Goal: Task Accomplishment & Management: Complete application form

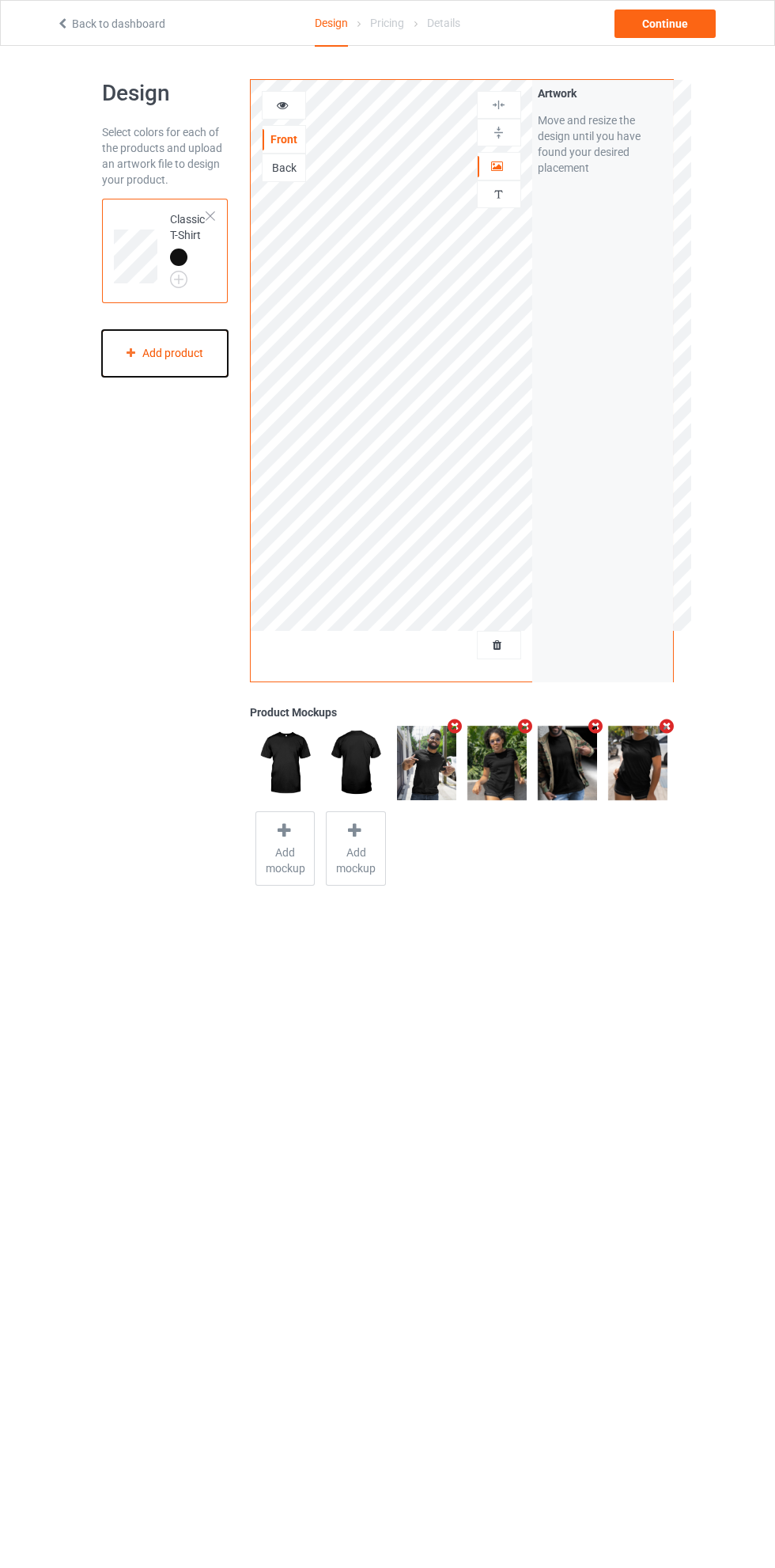
click at [173, 354] on div "Add product" at bounding box center [165, 353] width 127 height 47
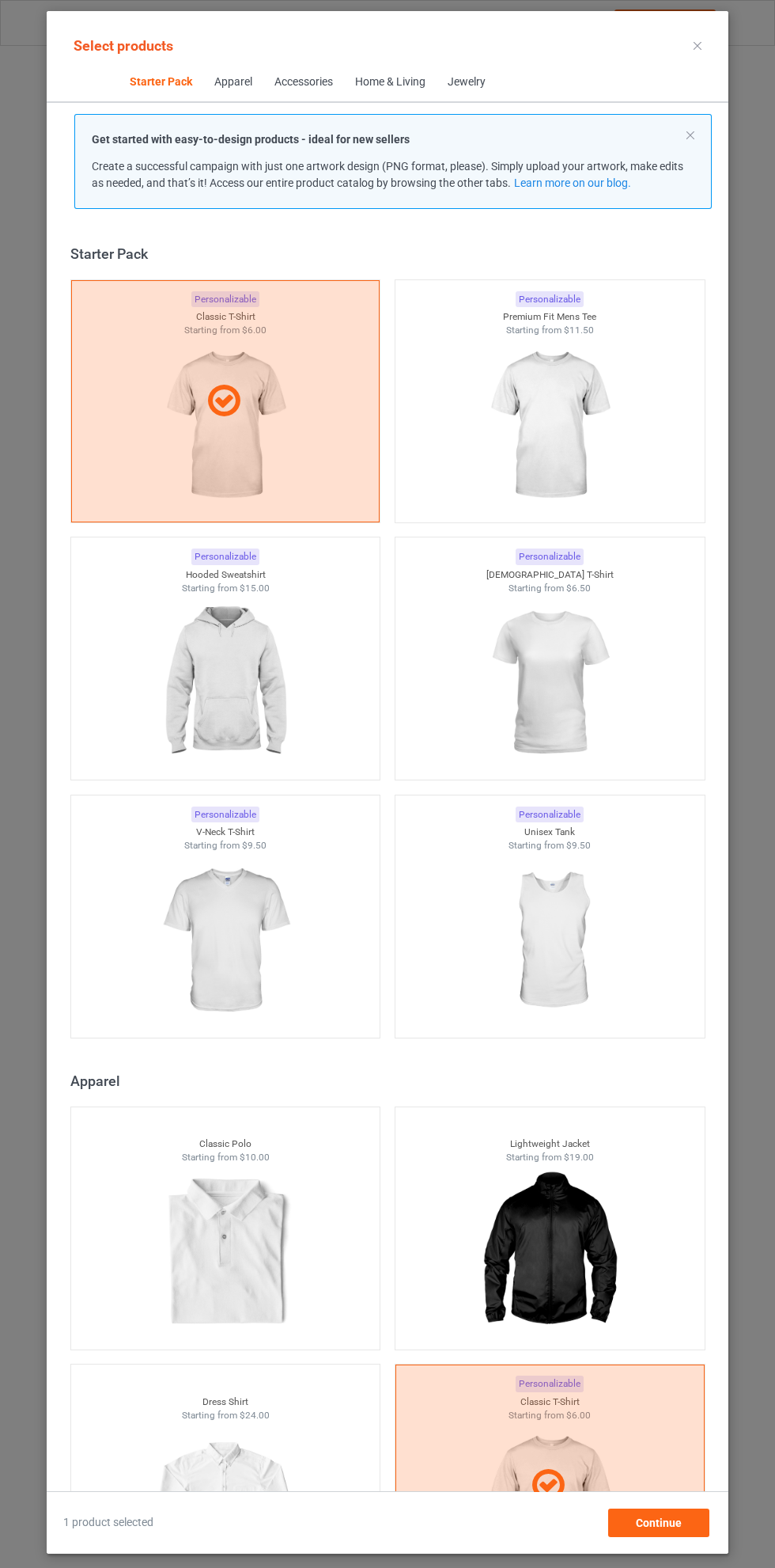
scroll to position [21, 0]
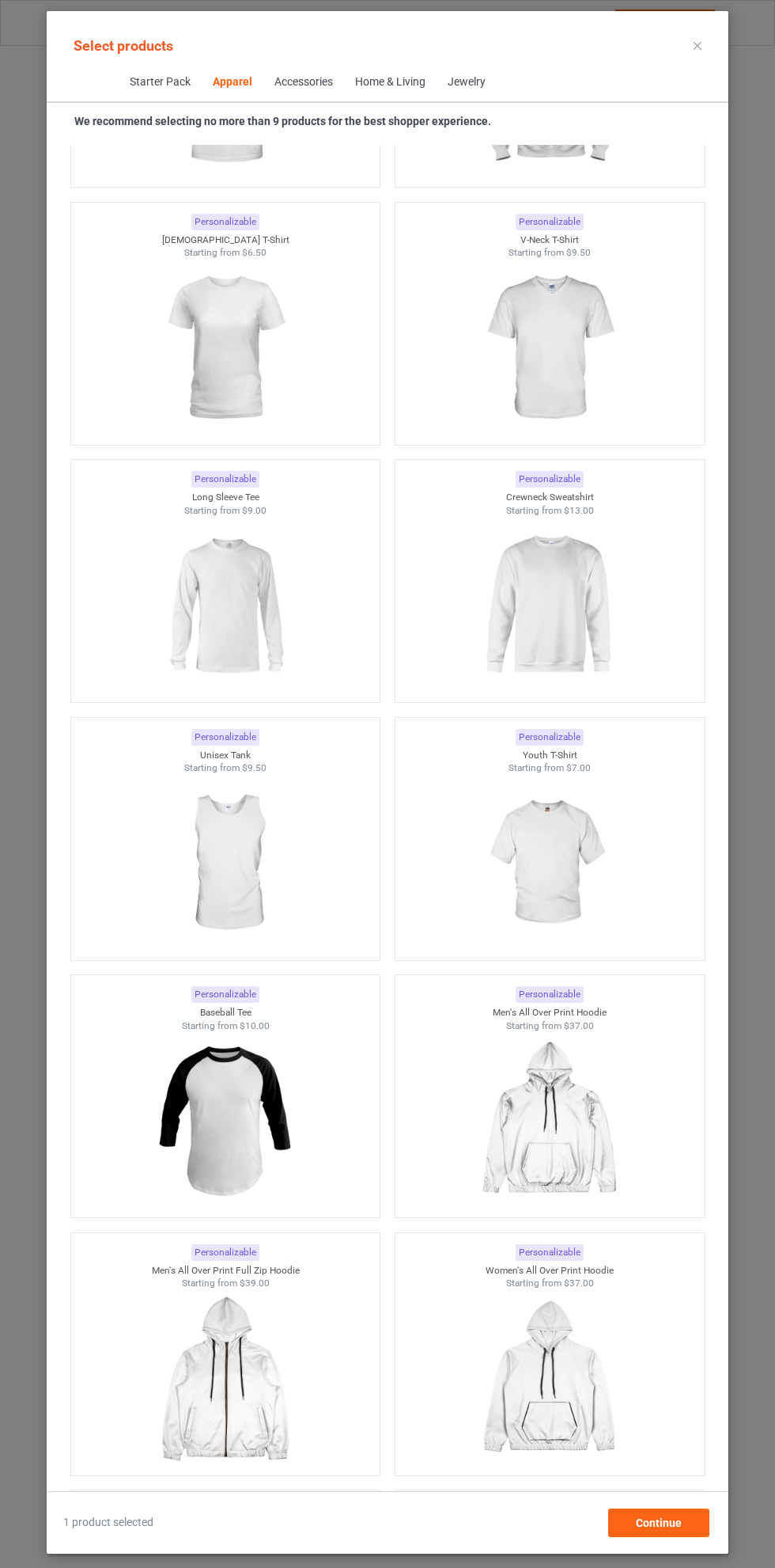
scroll to position [1534, 0]
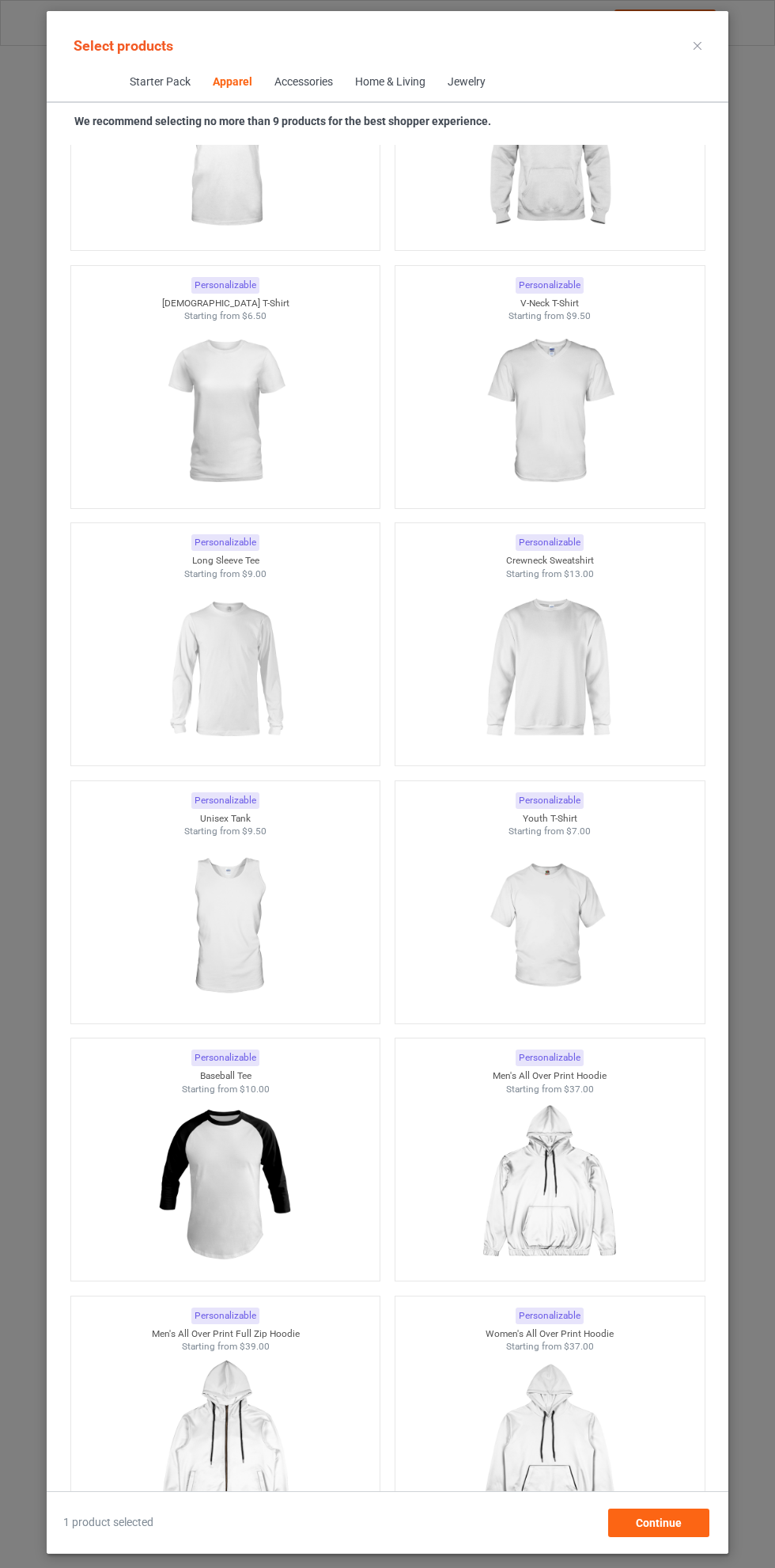
click at [231, 675] on img at bounding box center [226, 668] width 142 height 177
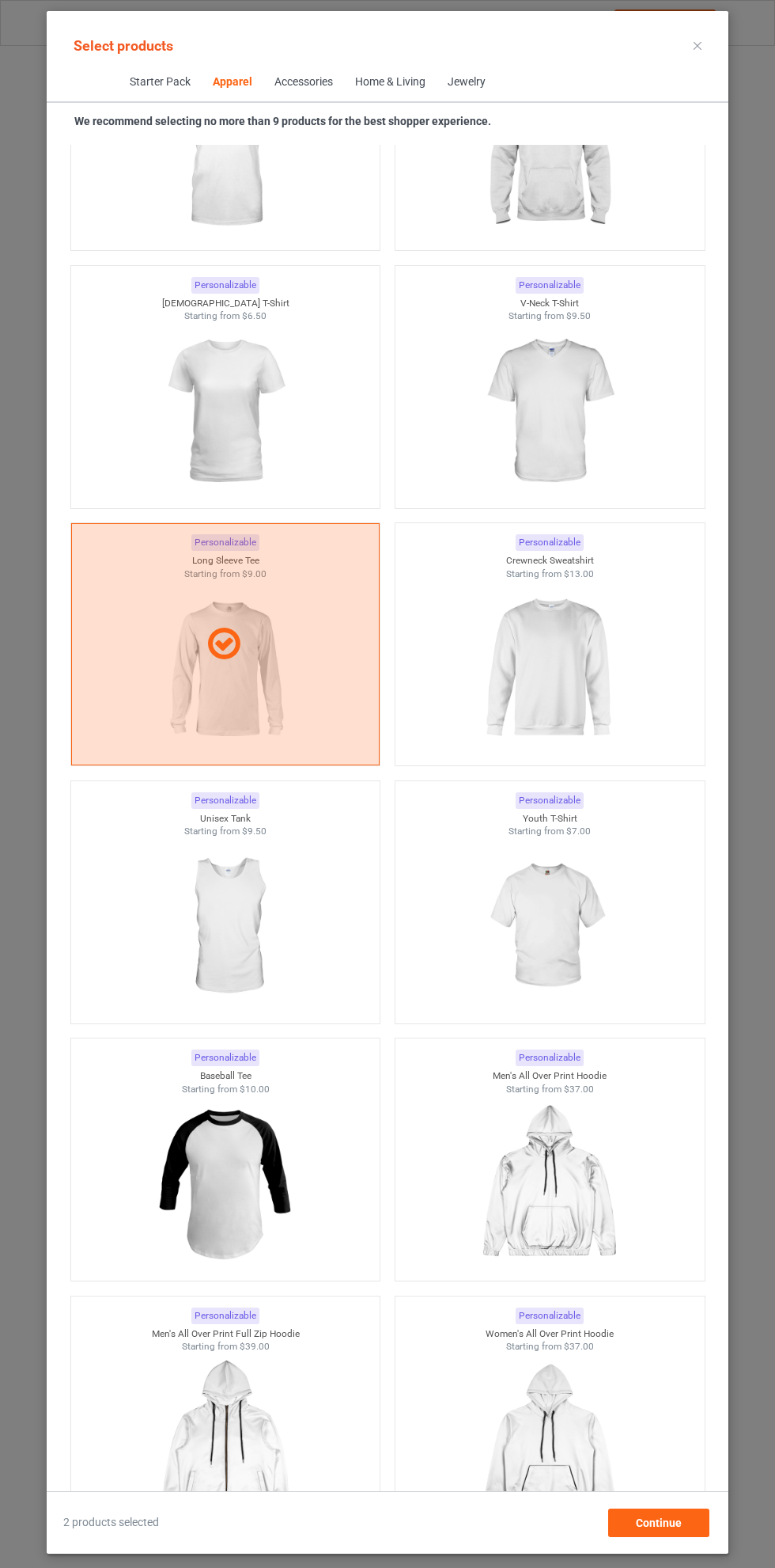
click at [603, 624] on img at bounding box center [549, 668] width 142 height 177
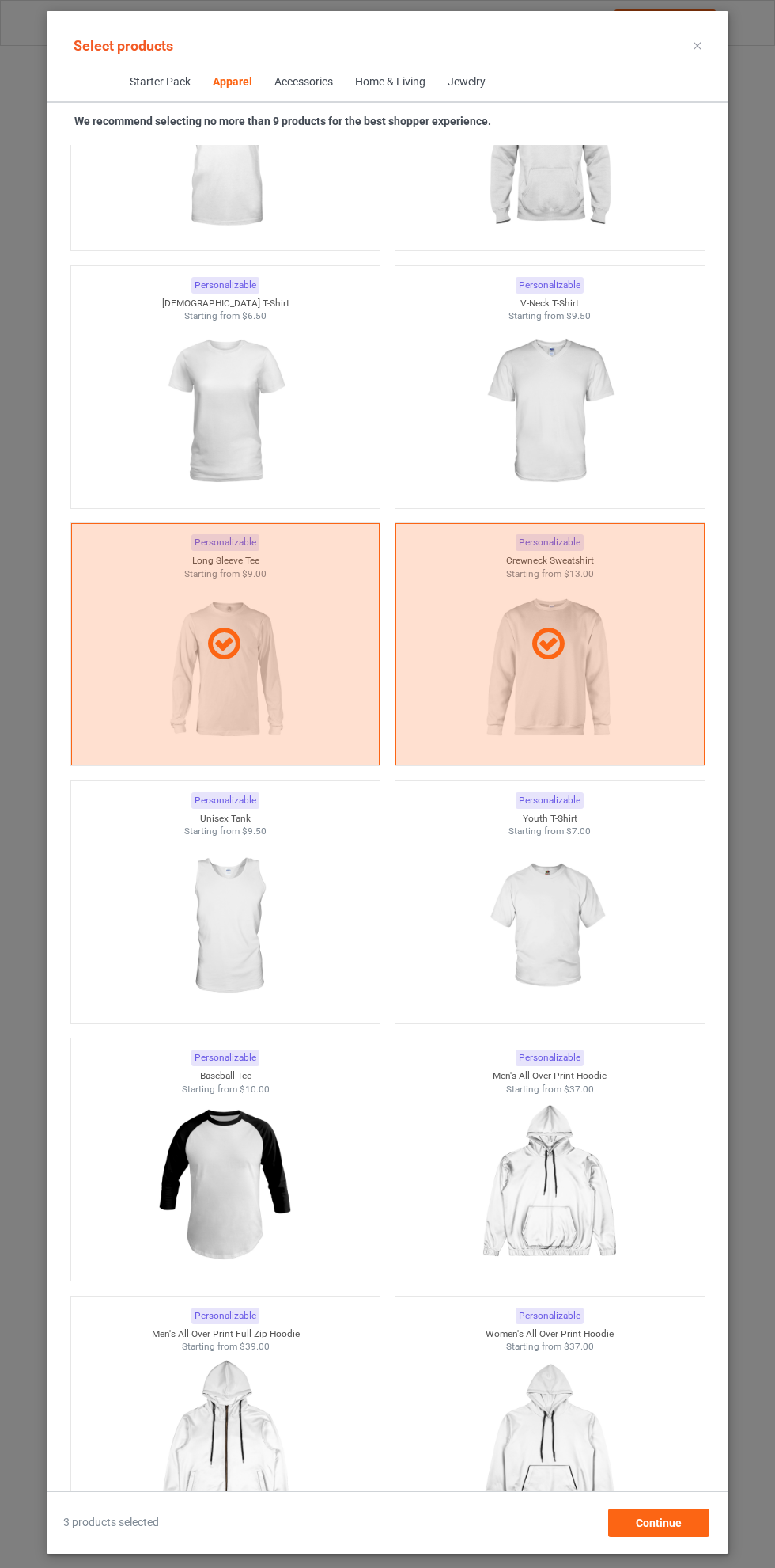
scroll to position [1097, 0]
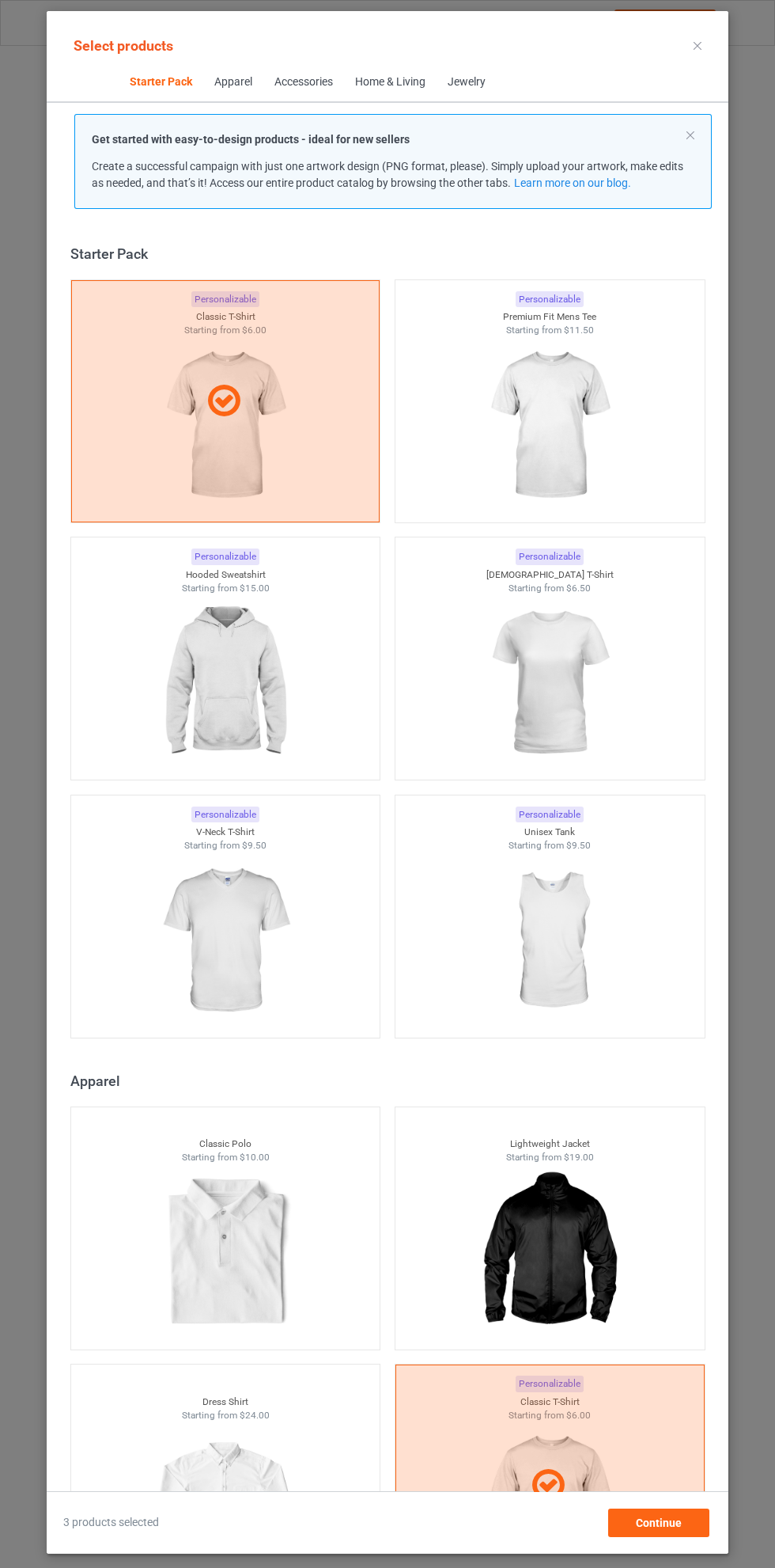
click at [698, 45] on icon at bounding box center [698, 46] width 8 height 8
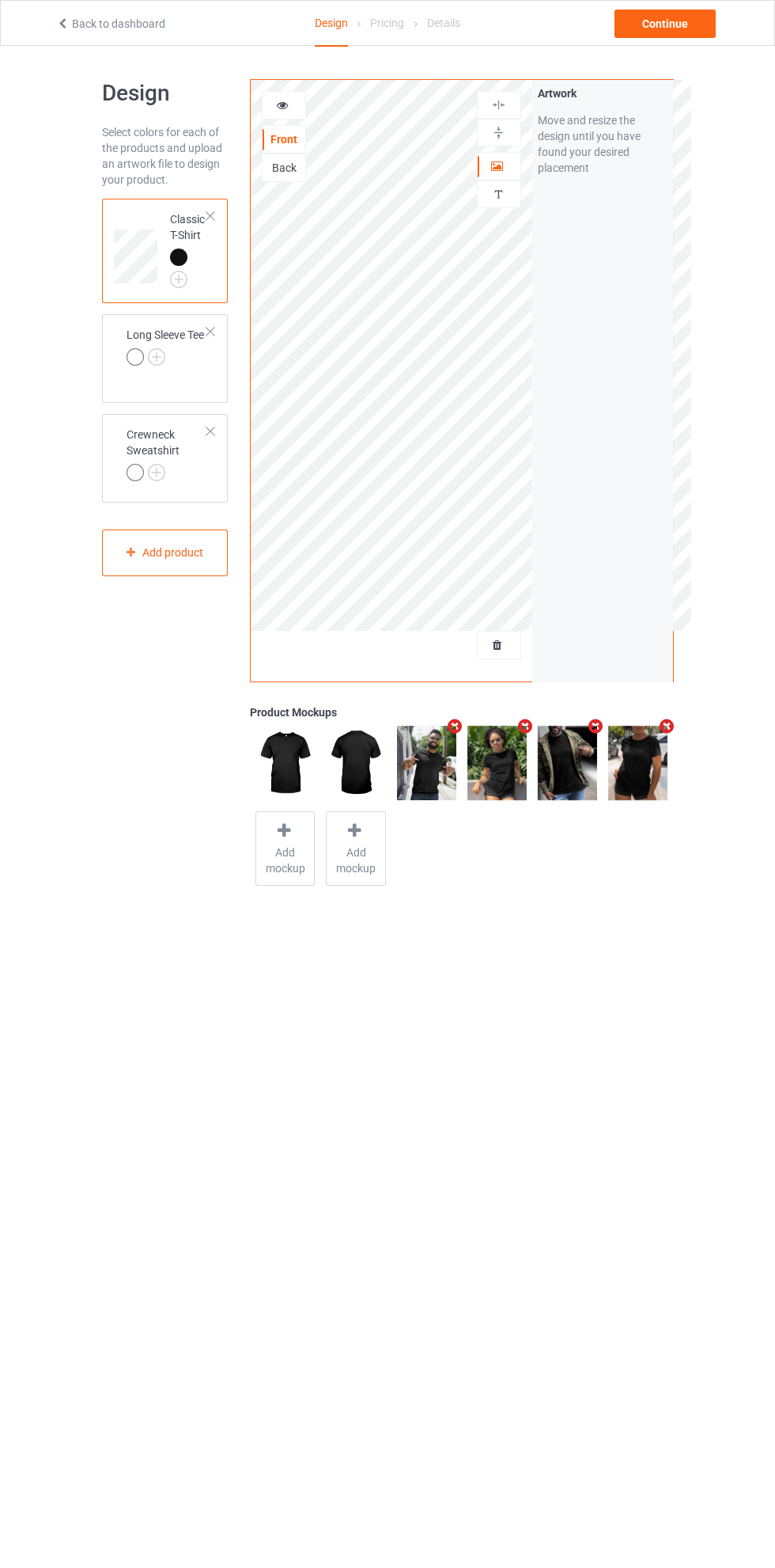
click at [497, 642] on icon at bounding box center [497, 642] width 13 height 11
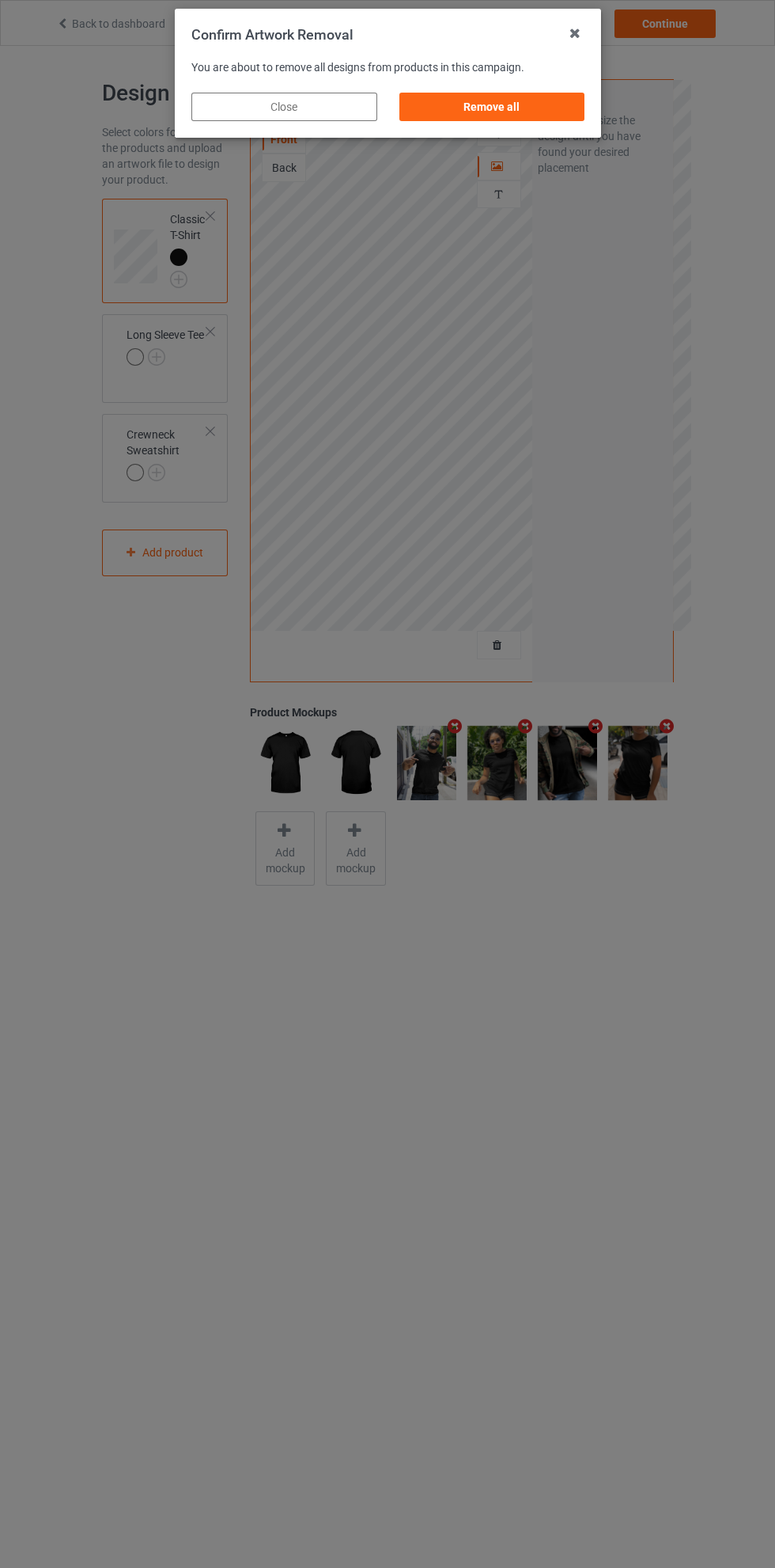
click at [520, 109] on div "Remove all" at bounding box center [491, 107] width 186 height 29
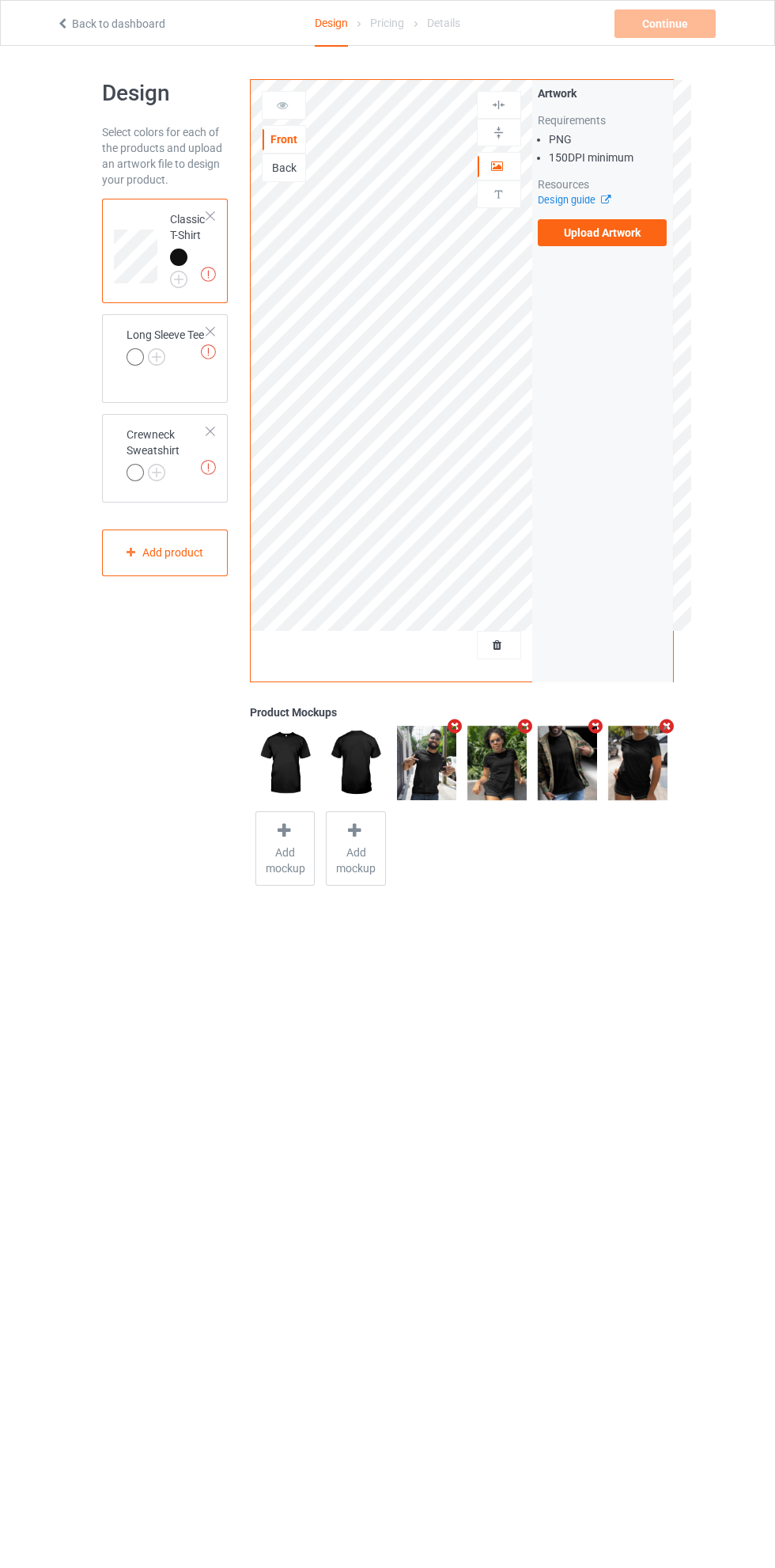
click at [625, 238] on label "Upload Artwork" at bounding box center [603, 232] width 130 height 27
click at [0, 0] on input "Upload Artwork" at bounding box center [0, 0] width 0 height 0
click at [0, 0] on img at bounding box center [0, 0] width 0 height 0
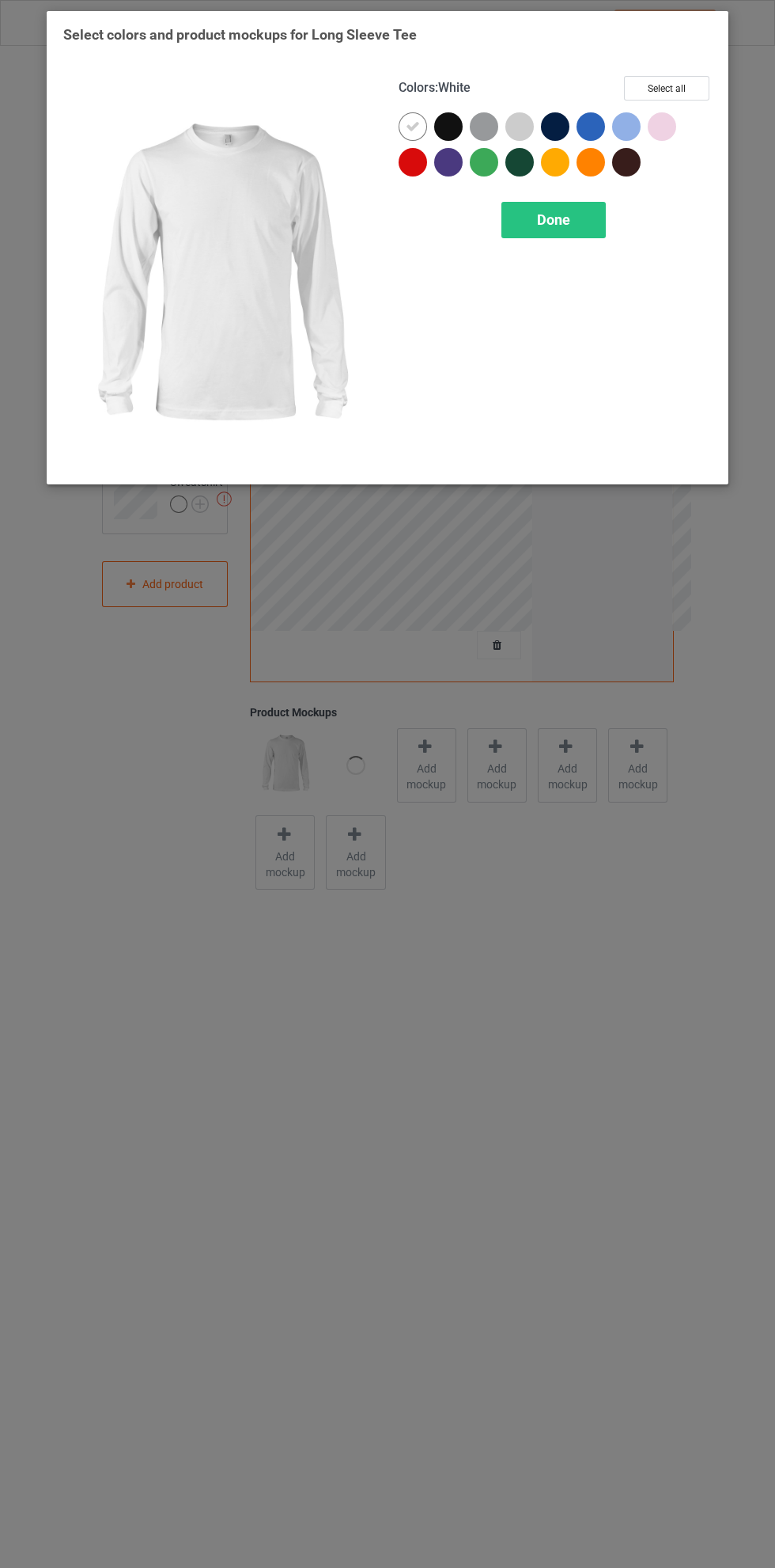
click at [547, 130] on div at bounding box center [555, 127] width 29 height 29
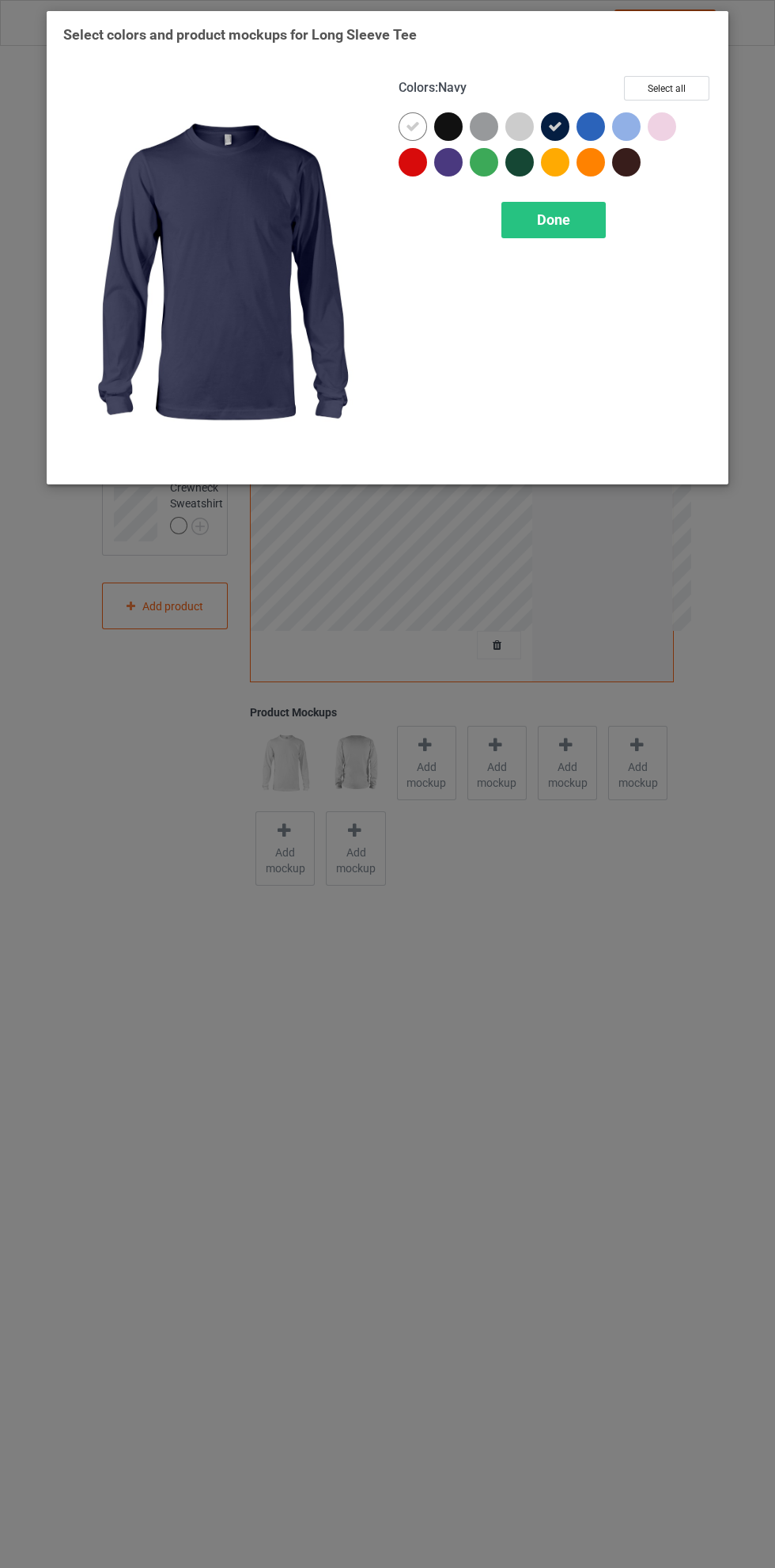
click at [409, 125] on icon at bounding box center [412, 127] width 14 height 14
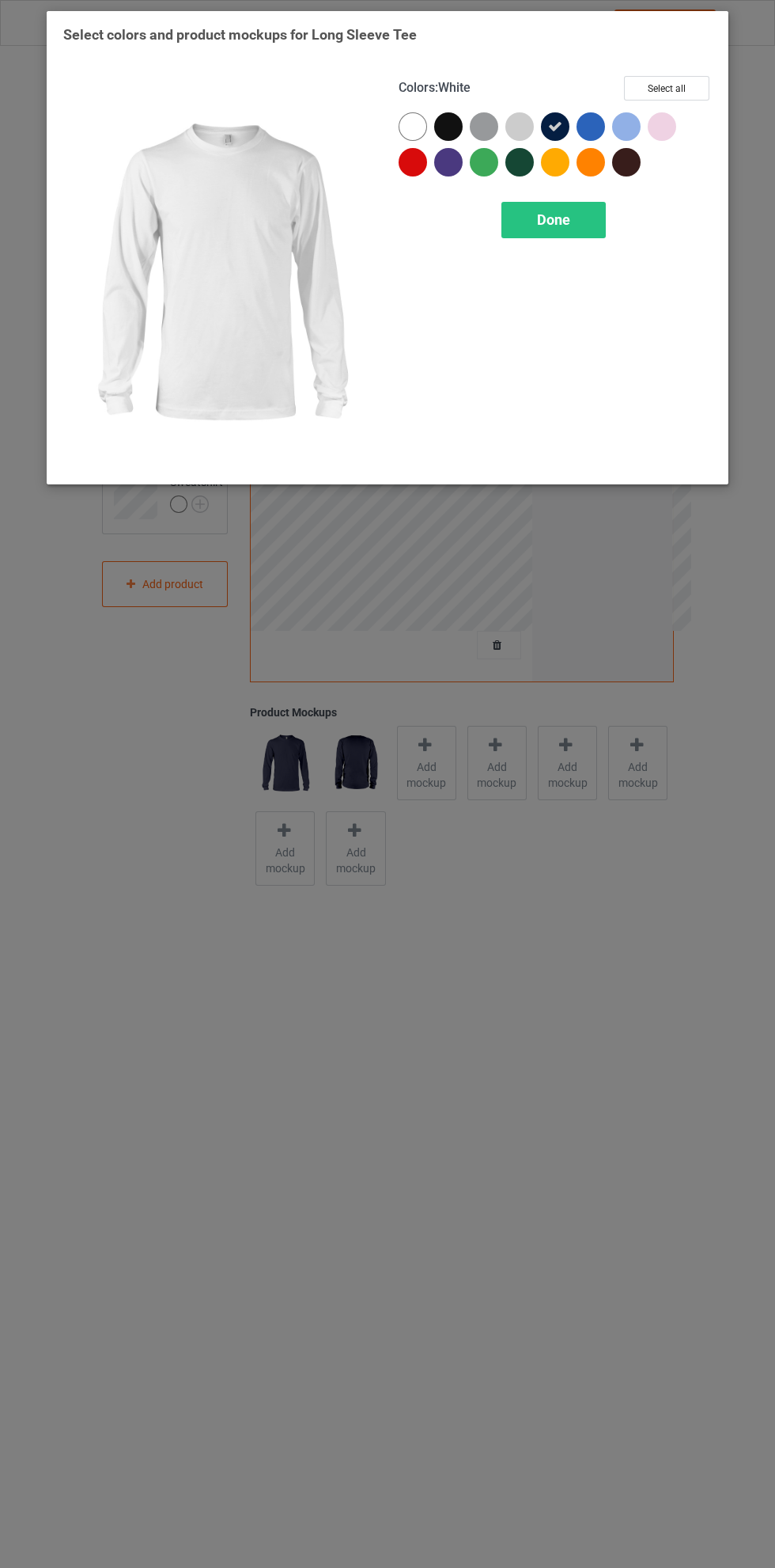
click at [585, 212] on div "Done" at bounding box center [553, 220] width 105 height 36
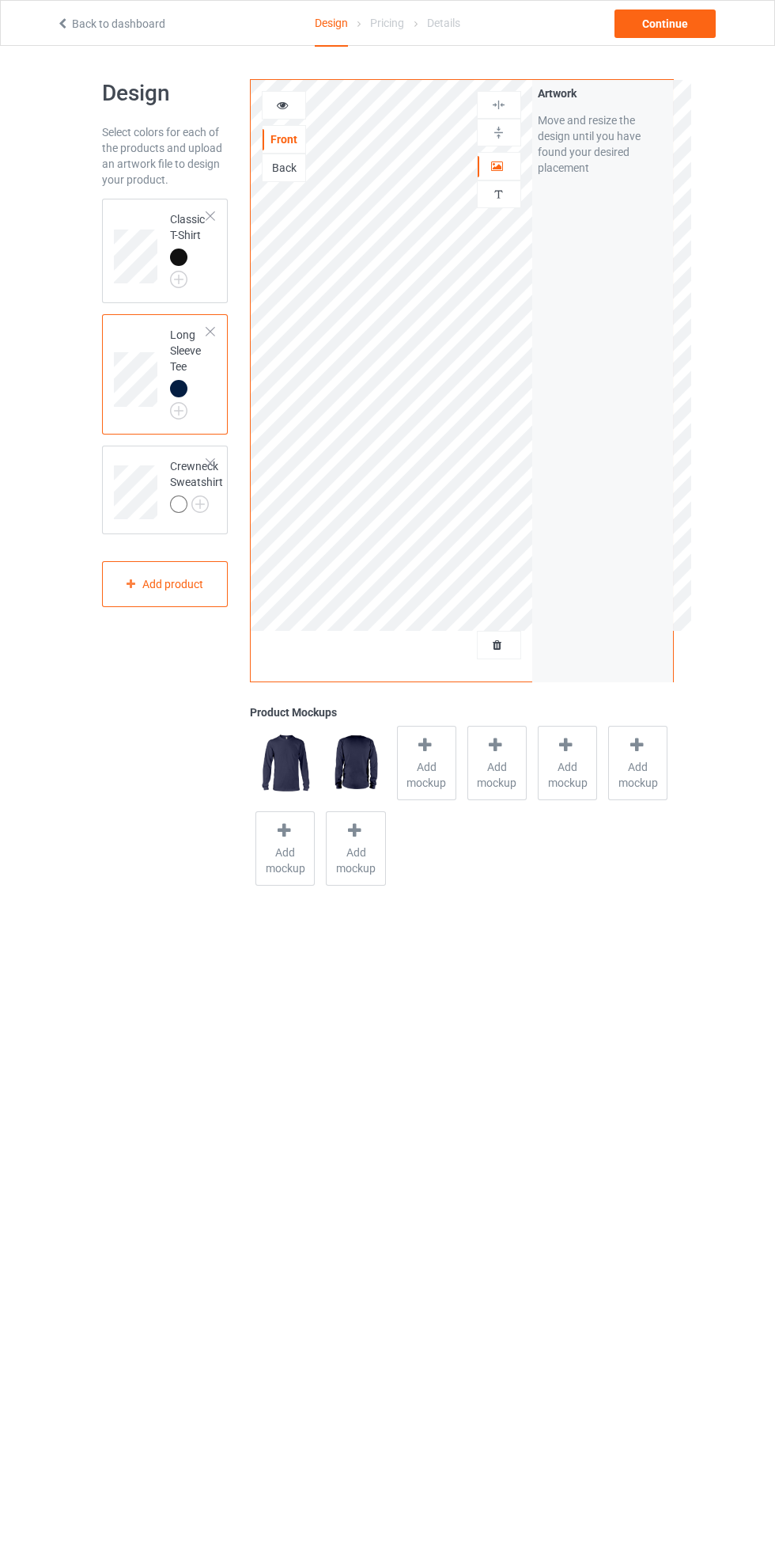
click at [0, 0] on img at bounding box center [0, 0] width 0 height 0
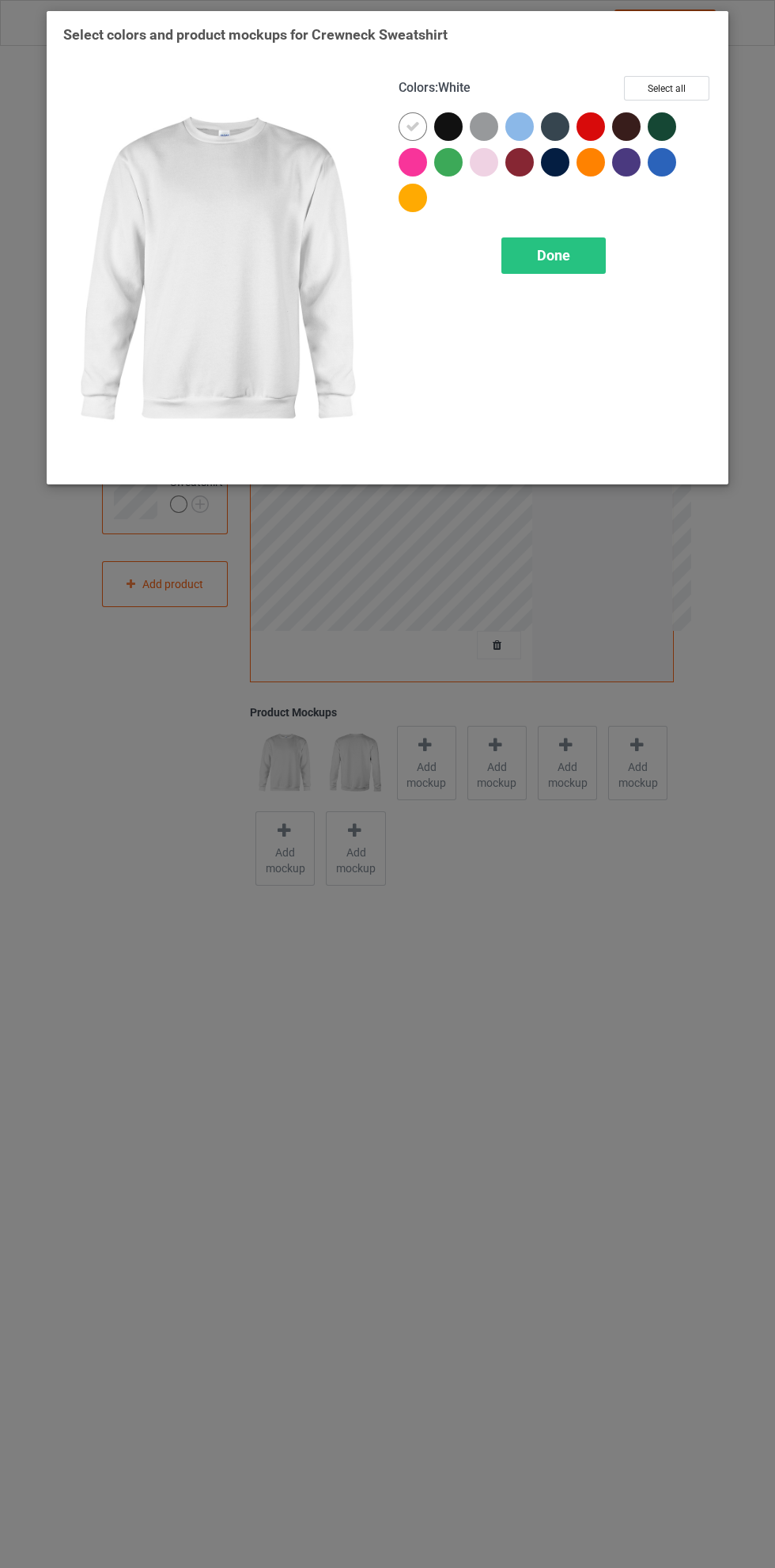
click at [623, 128] on div at bounding box center [626, 127] width 29 height 29
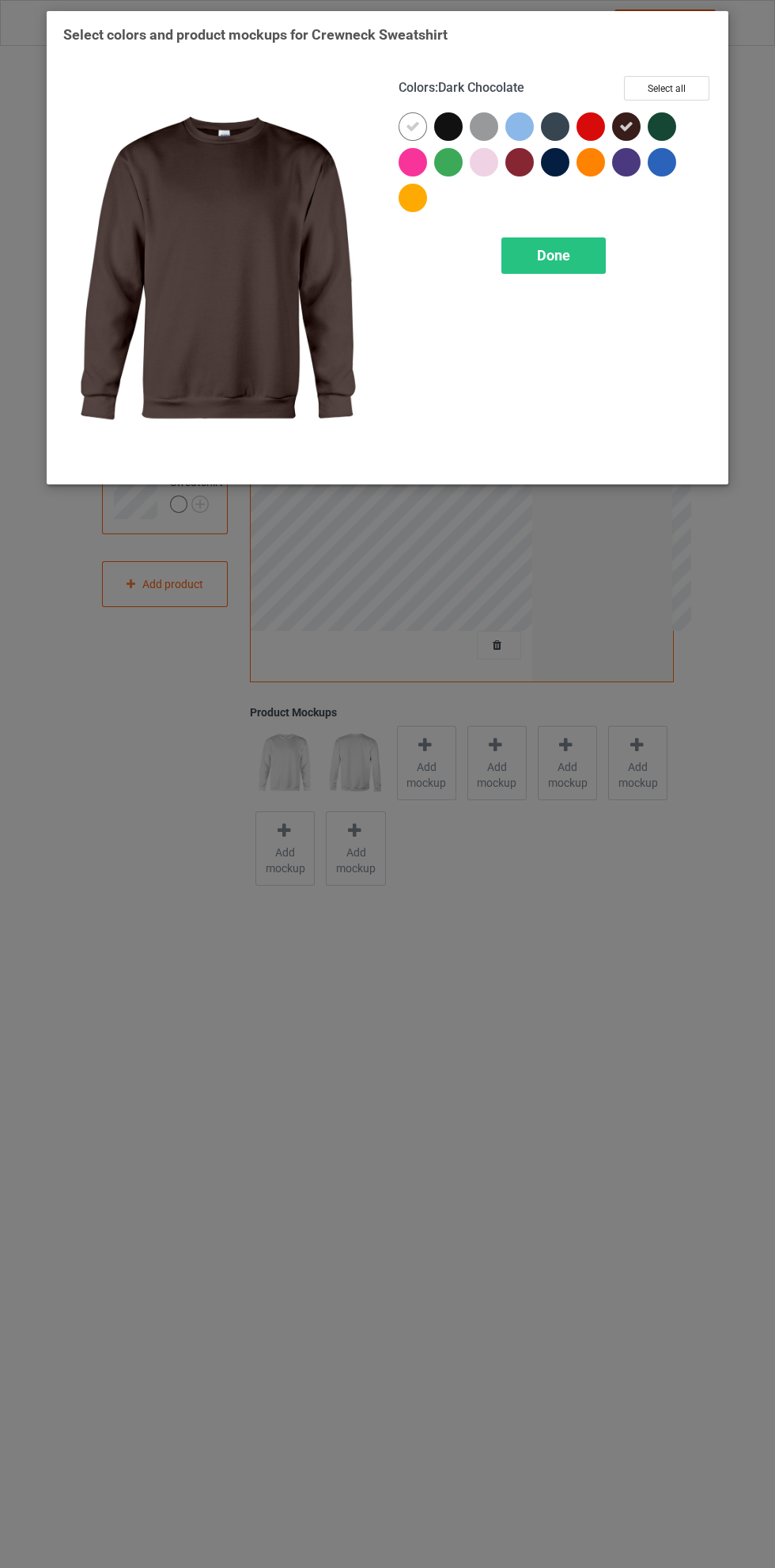
click at [409, 129] on icon at bounding box center [412, 127] width 14 height 14
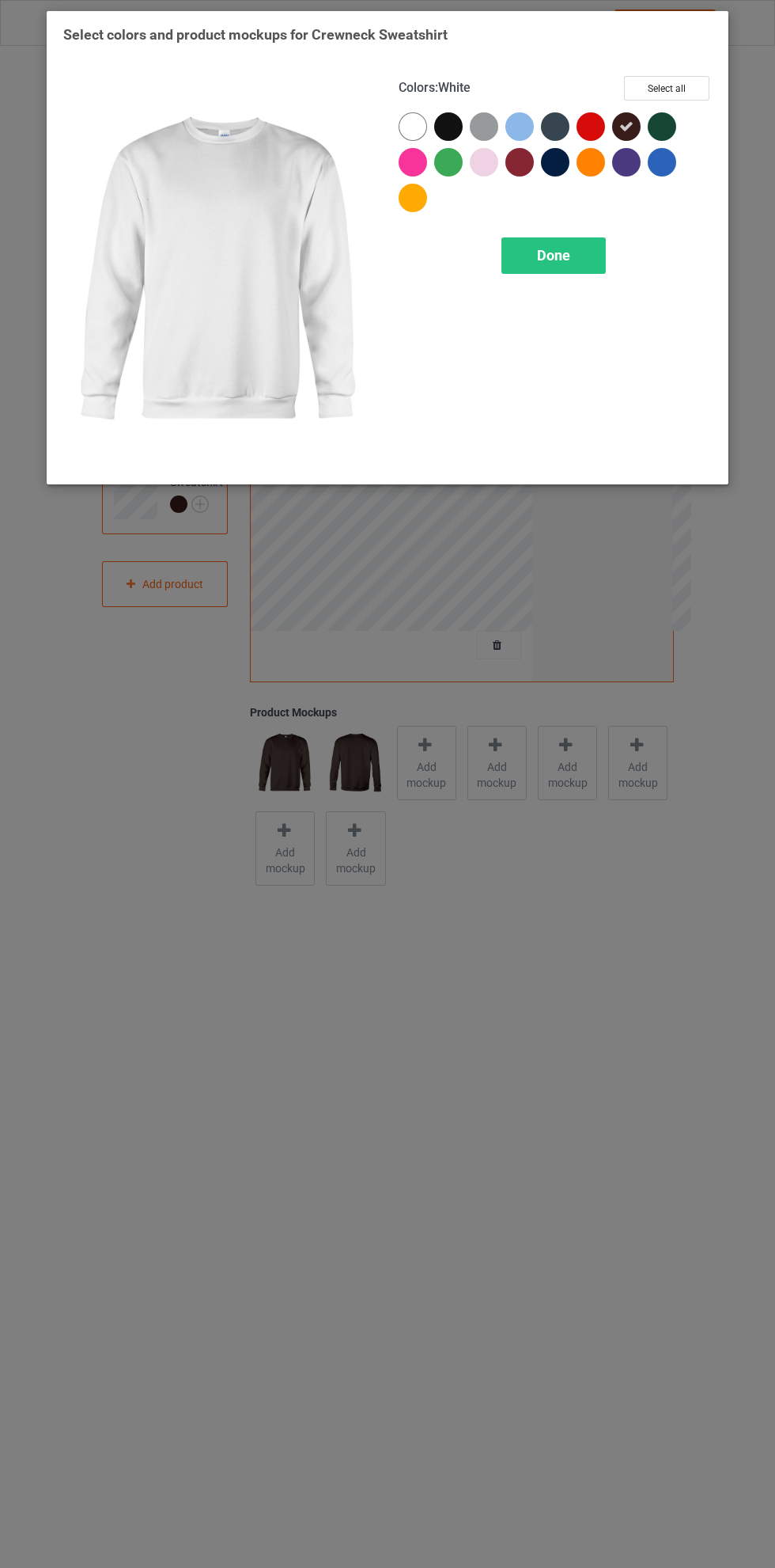
click at [556, 161] on div at bounding box center [555, 162] width 29 height 29
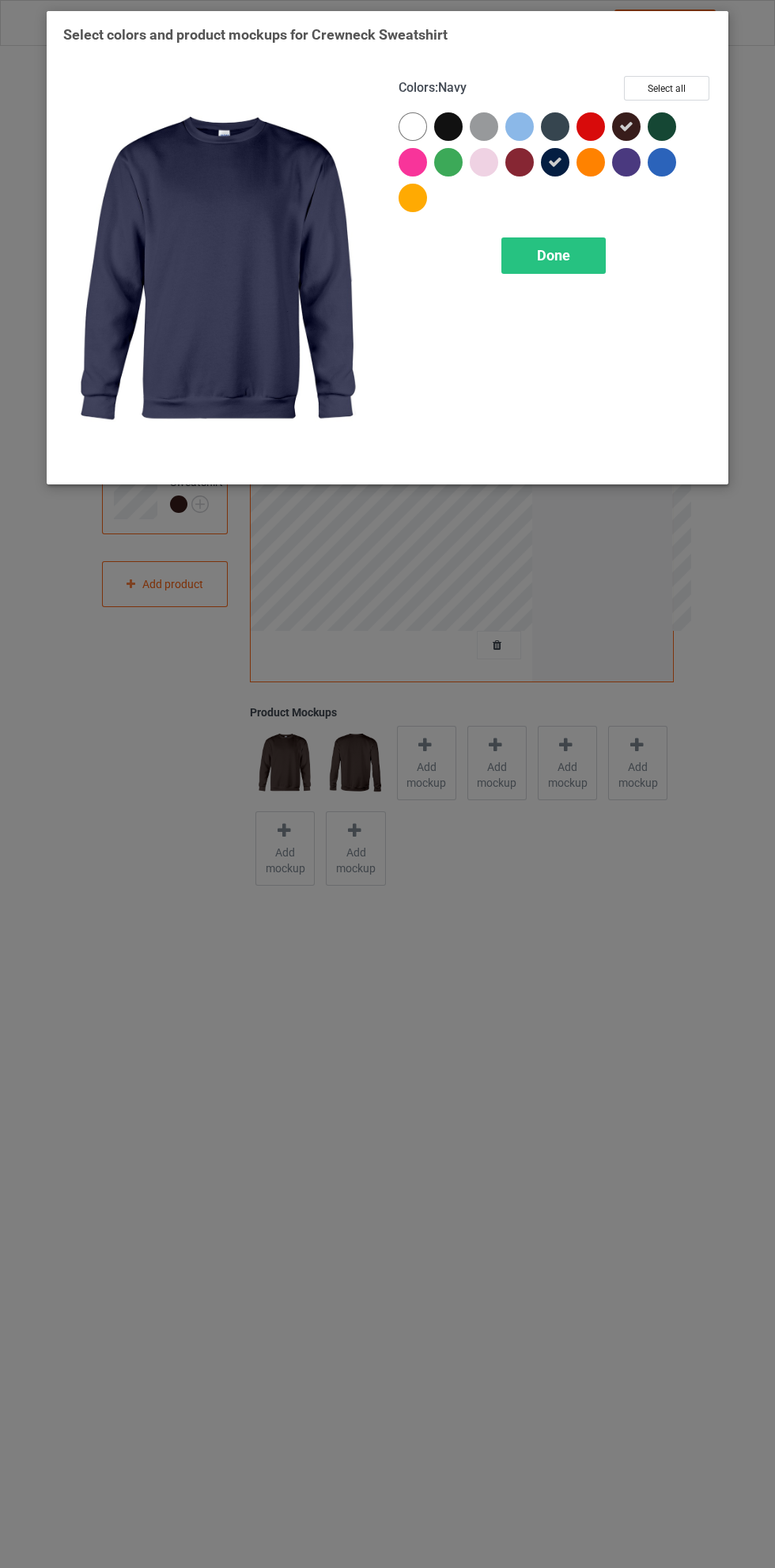
click at [623, 120] on icon at bounding box center [626, 127] width 14 height 14
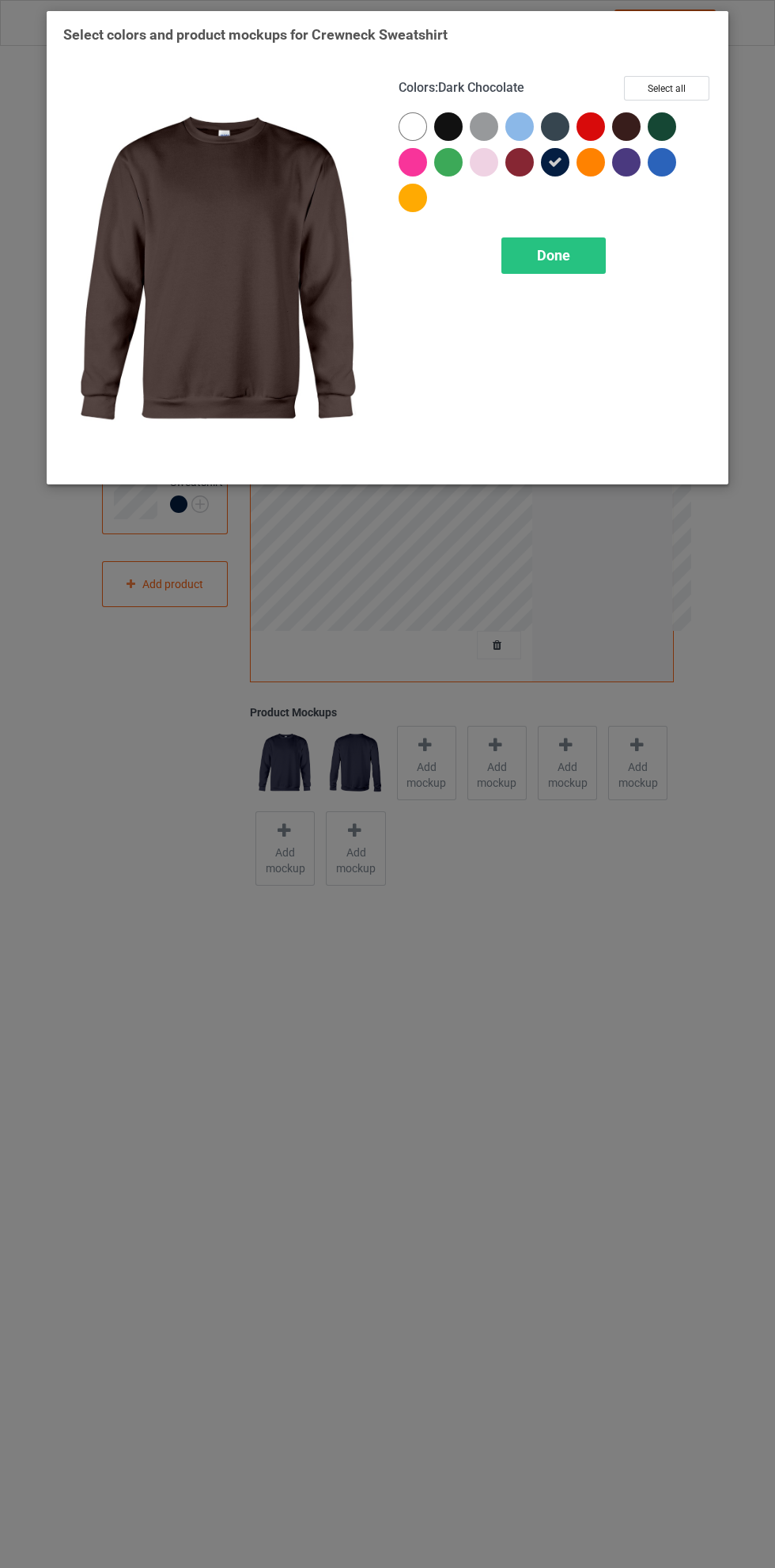
click at [627, 162] on div at bounding box center [626, 162] width 29 height 29
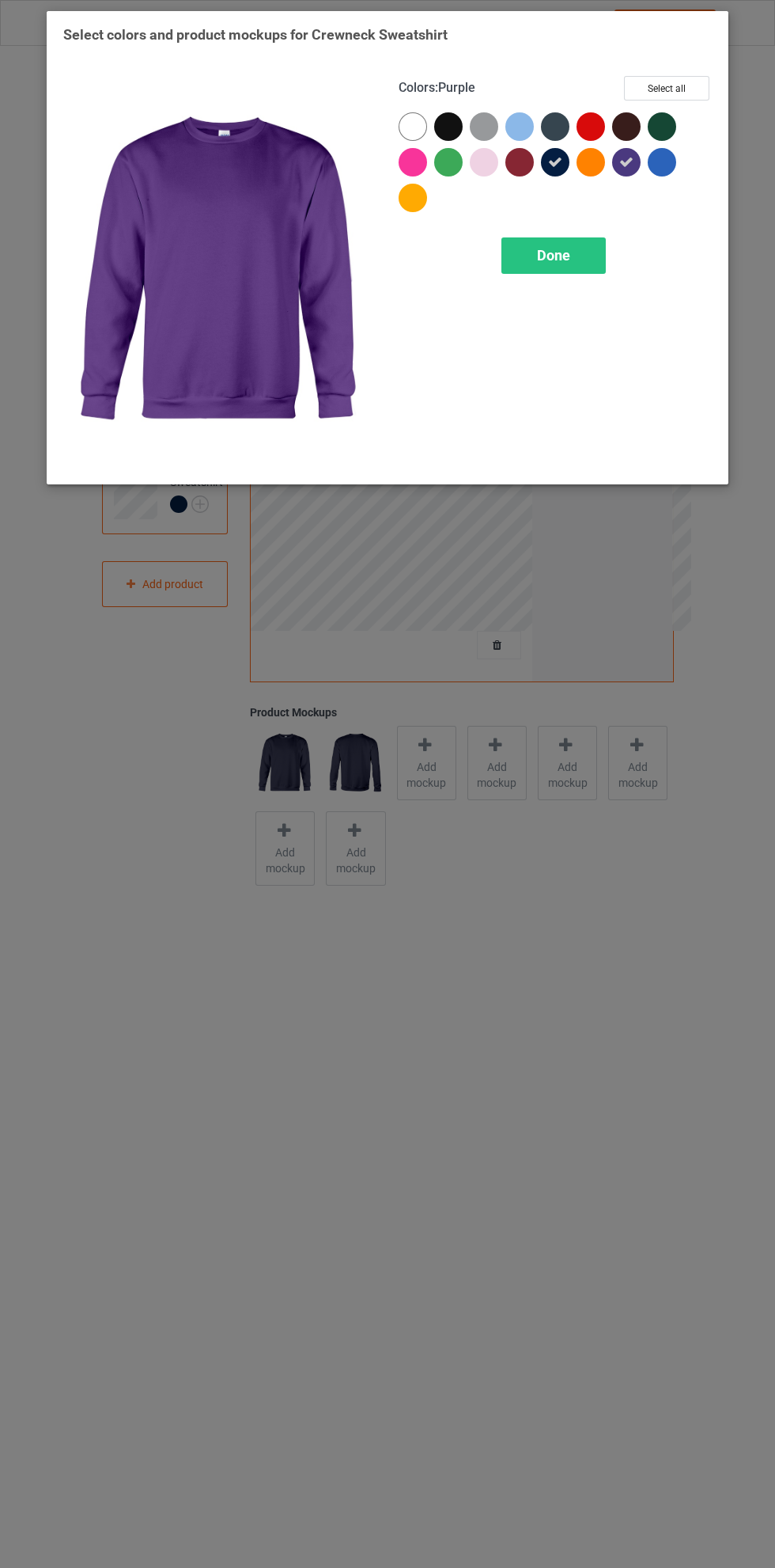
click at [627, 162] on icon at bounding box center [626, 162] width 14 height 14
click at [552, 115] on div at bounding box center [555, 127] width 29 height 29
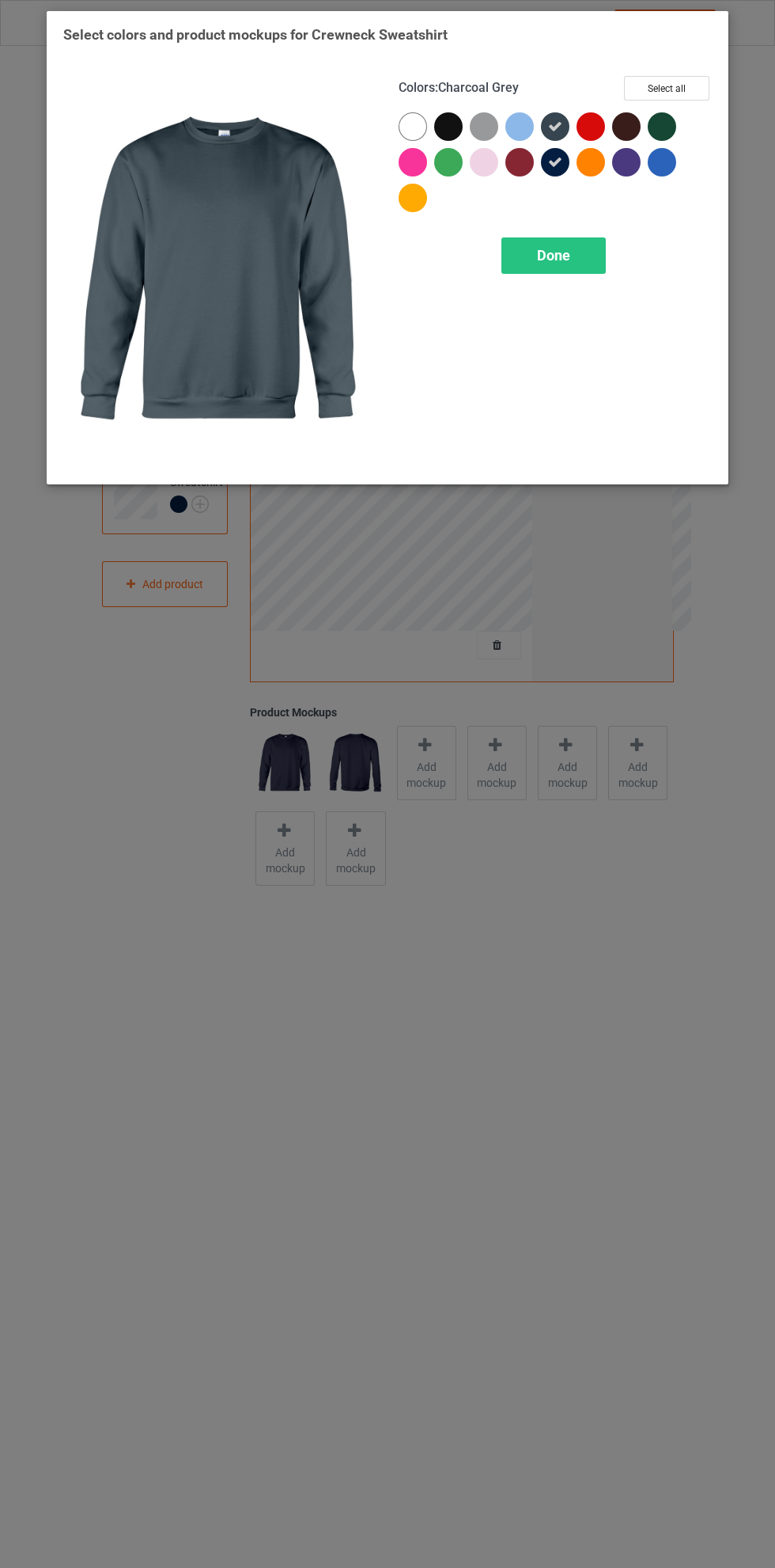
click at [555, 126] on icon at bounding box center [555, 127] width 14 height 14
click at [593, 263] on div "Done" at bounding box center [553, 256] width 105 height 36
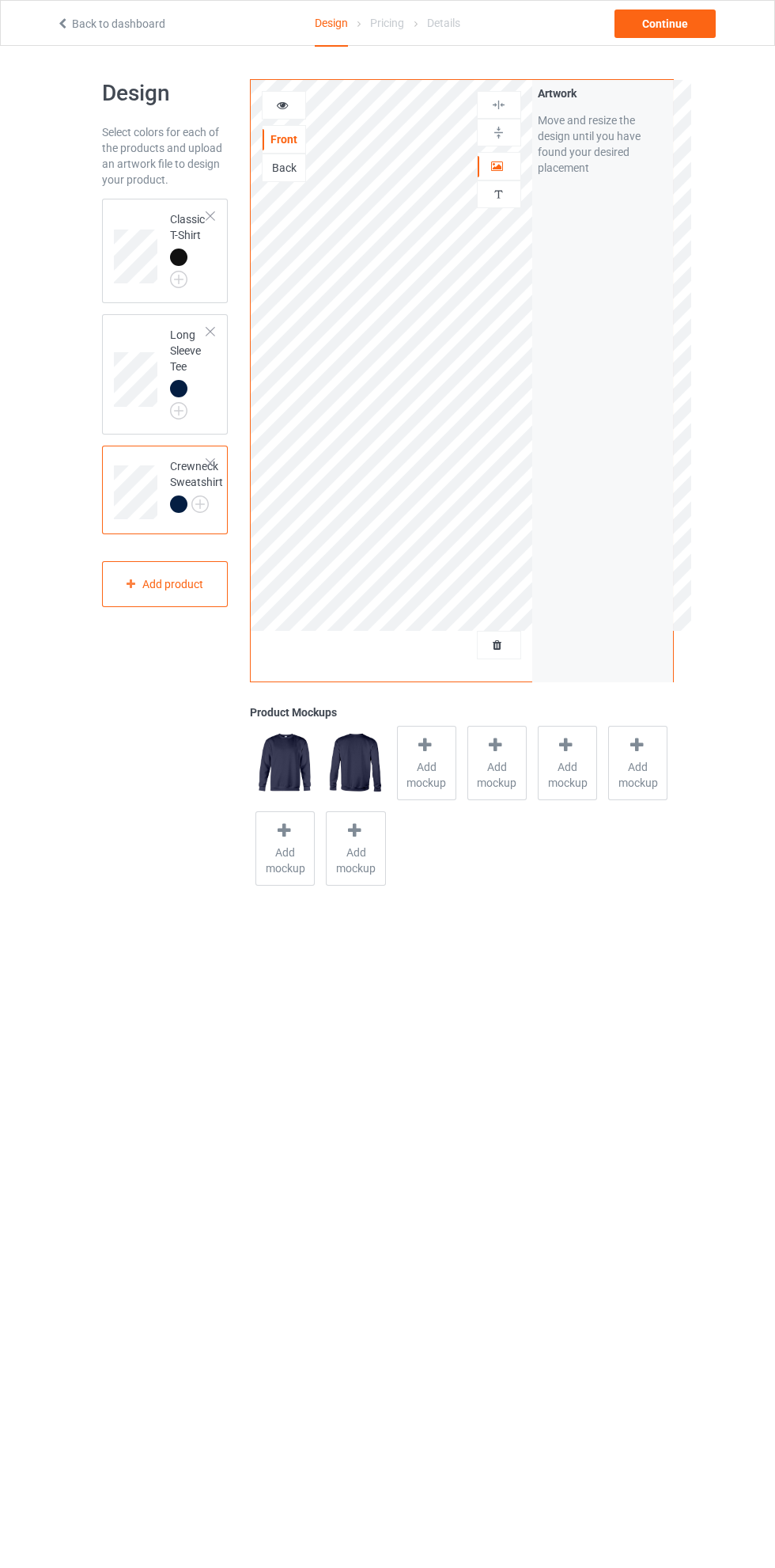
click at [0, 0] on img at bounding box center [0, 0] width 0 height 0
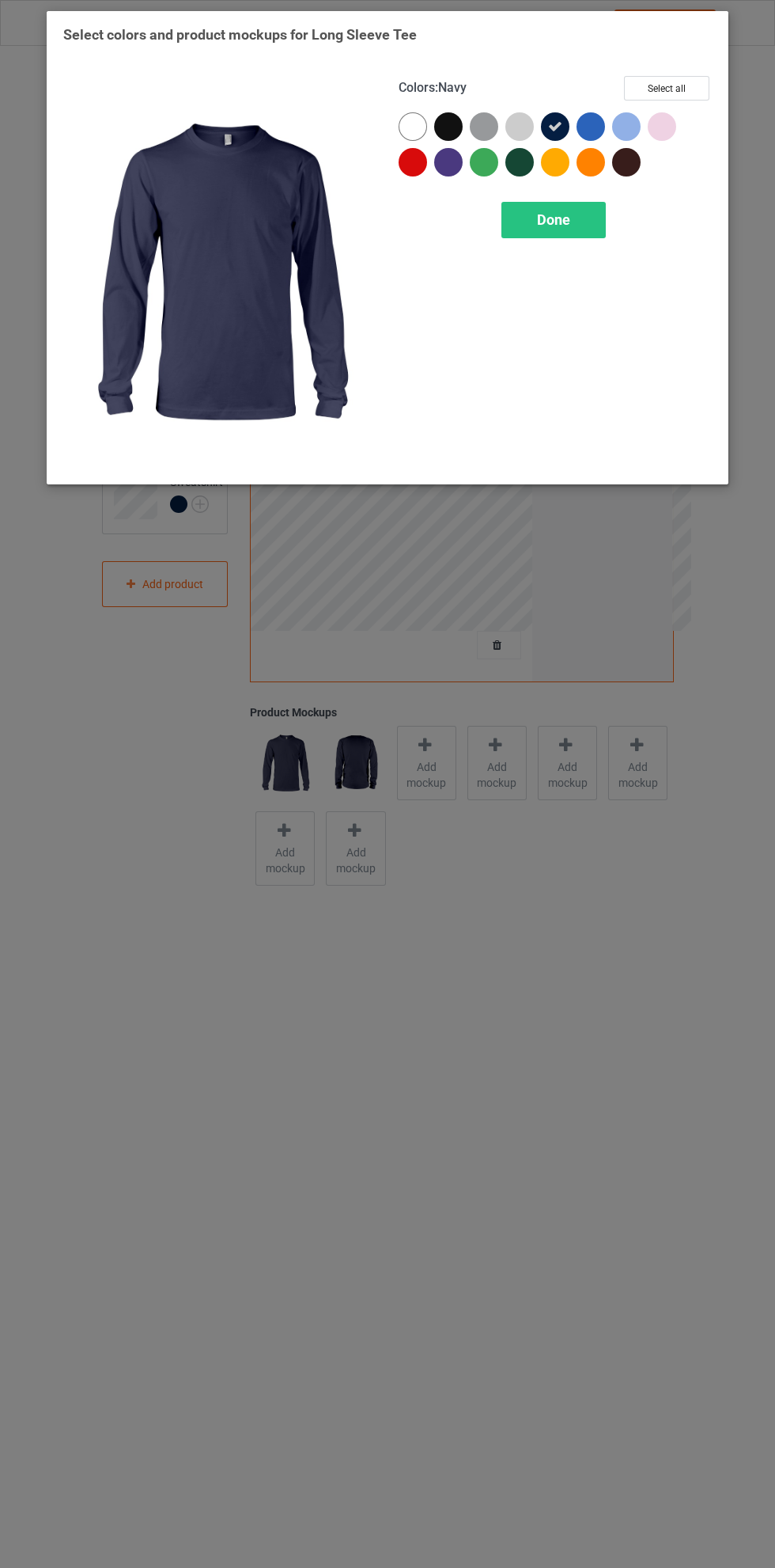
click at [569, 217] on div "Done" at bounding box center [553, 220] width 105 height 36
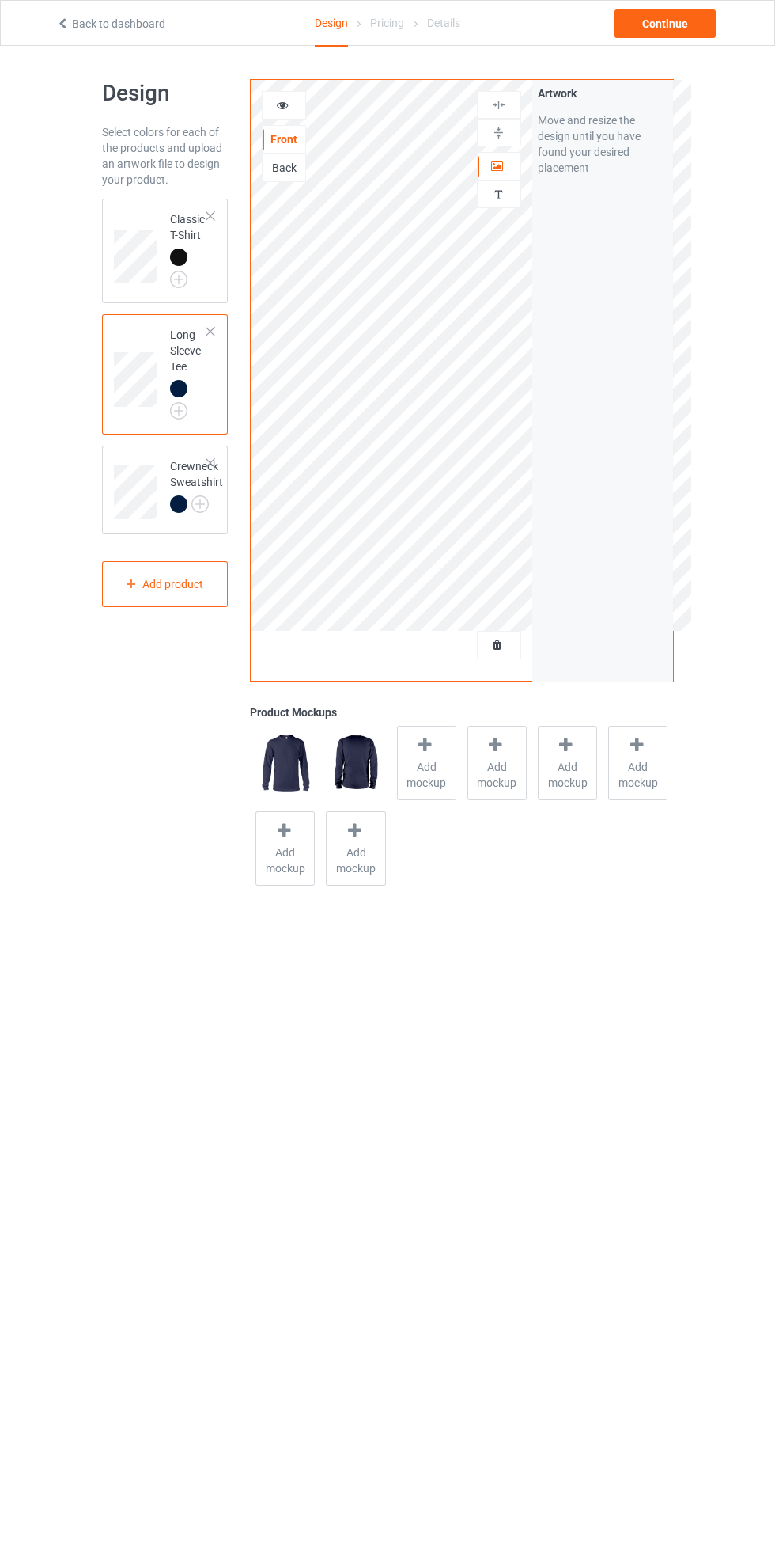
click at [0, 0] on img at bounding box center [0, 0] width 0 height 0
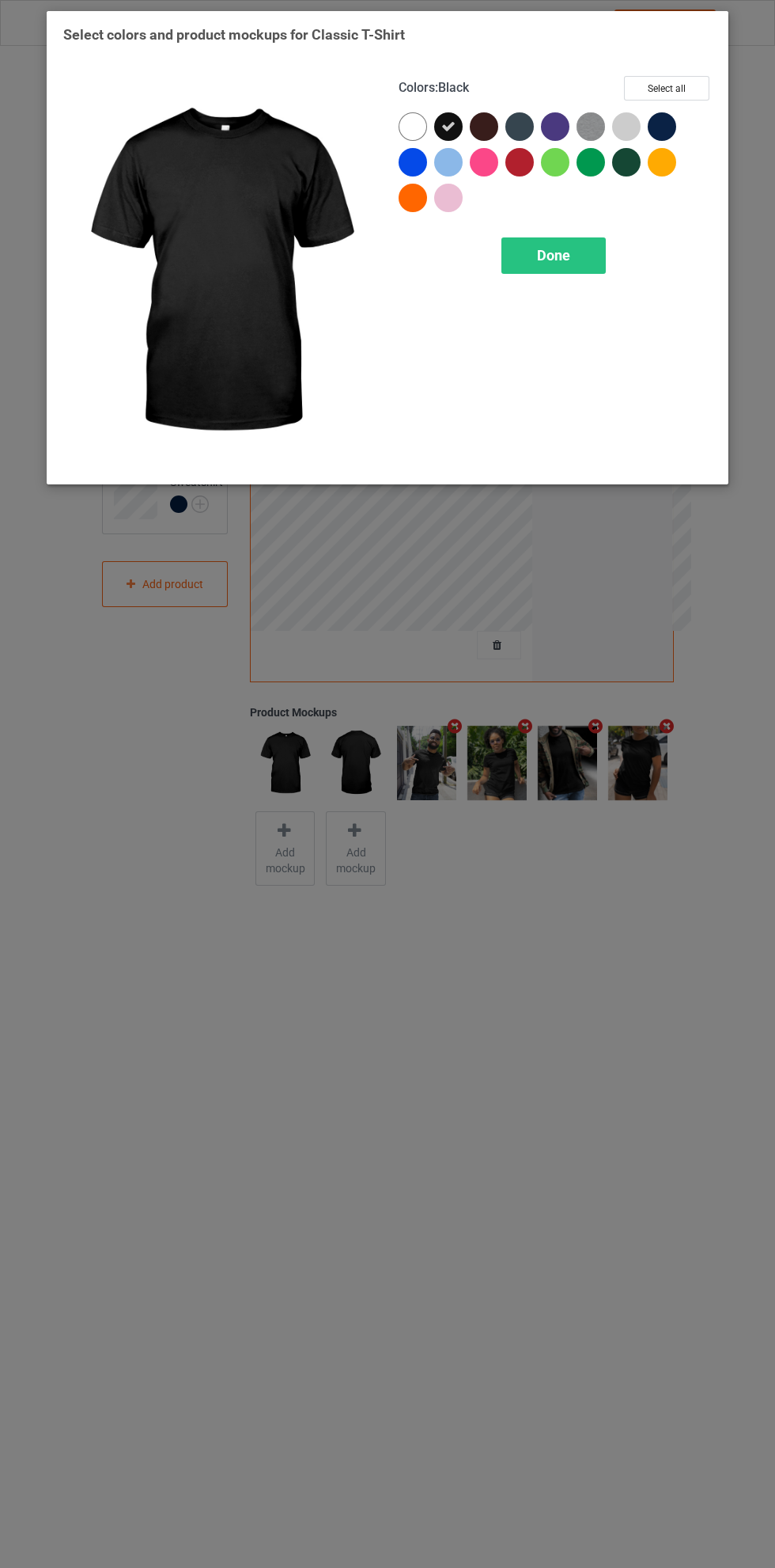
click at [666, 126] on div at bounding box center [662, 127] width 29 height 29
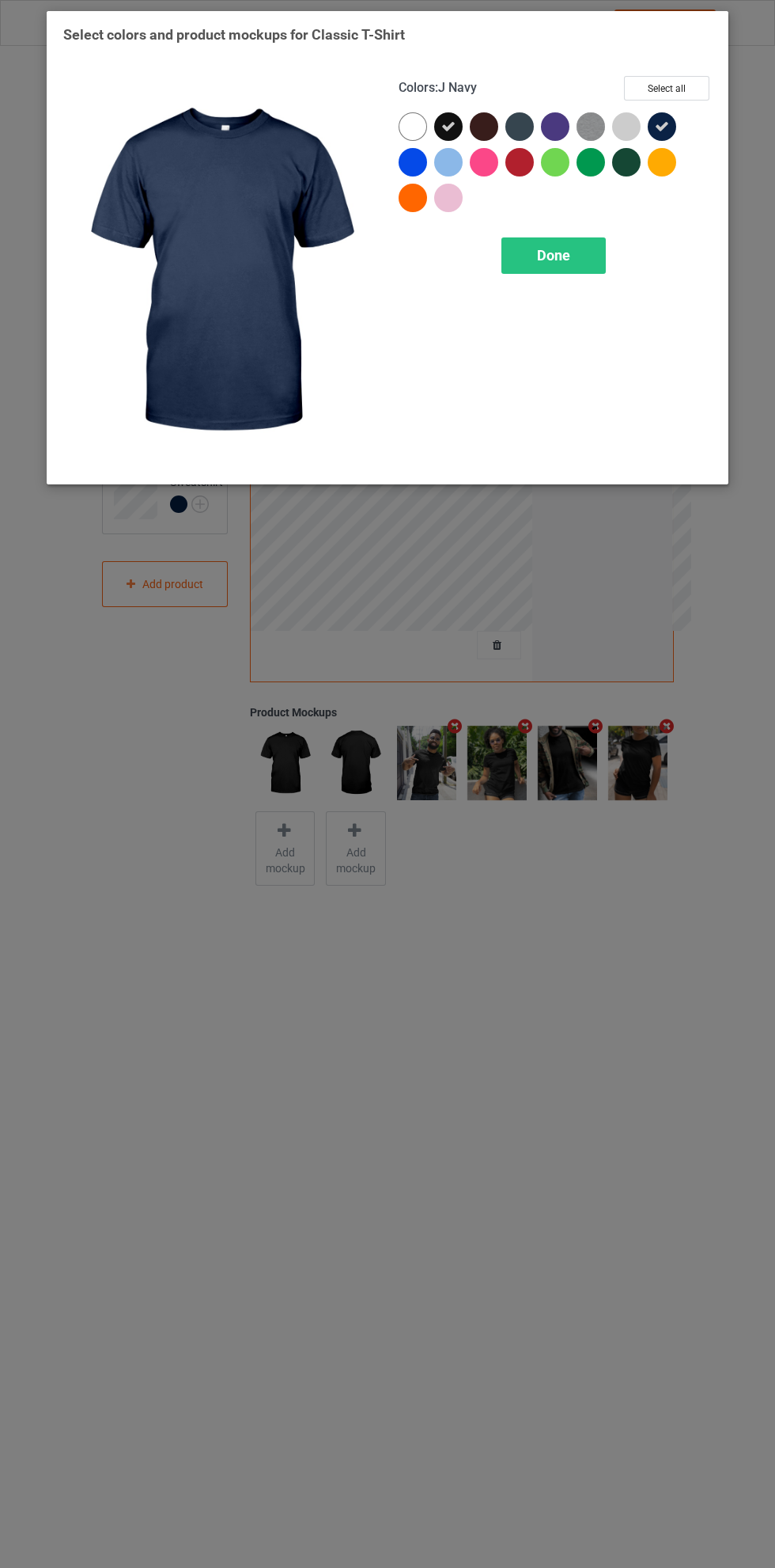
click at [449, 124] on icon at bounding box center [448, 127] width 14 height 14
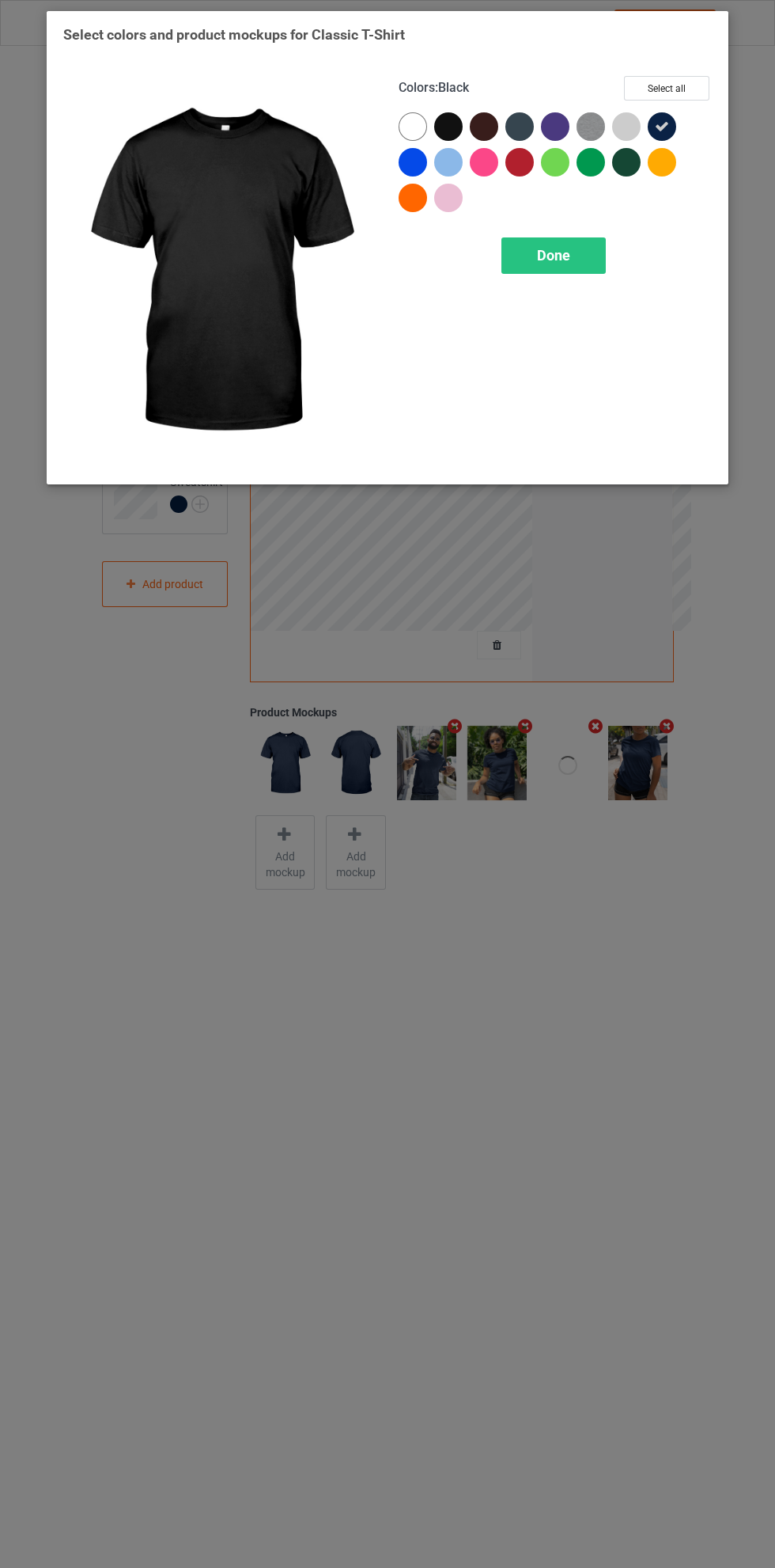
click at [587, 245] on div "Done" at bounding box center [553, 256] width 105 height 36
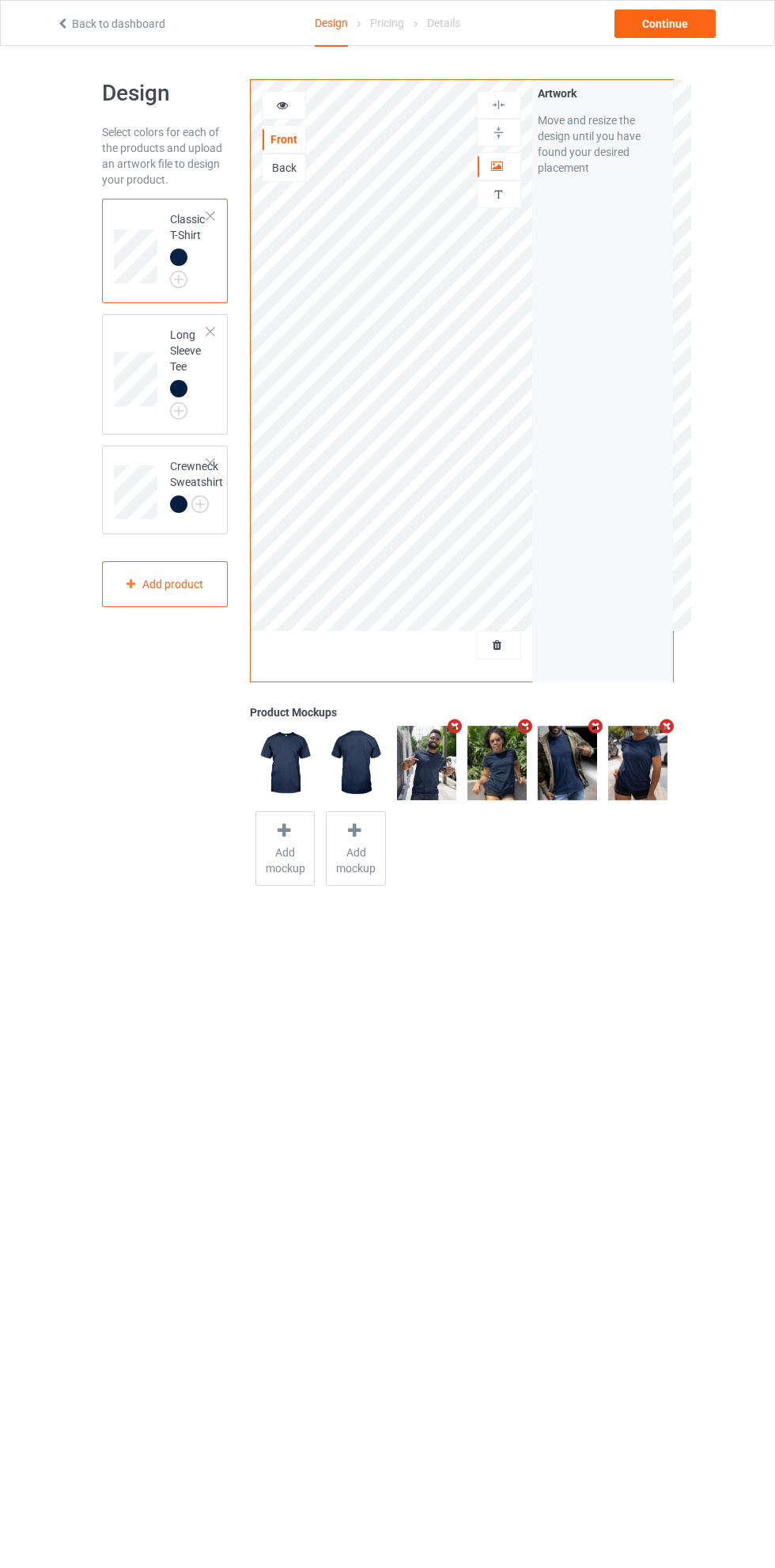
click at [0, 0] on img at bounding box center [0, 0] width 0 height 0
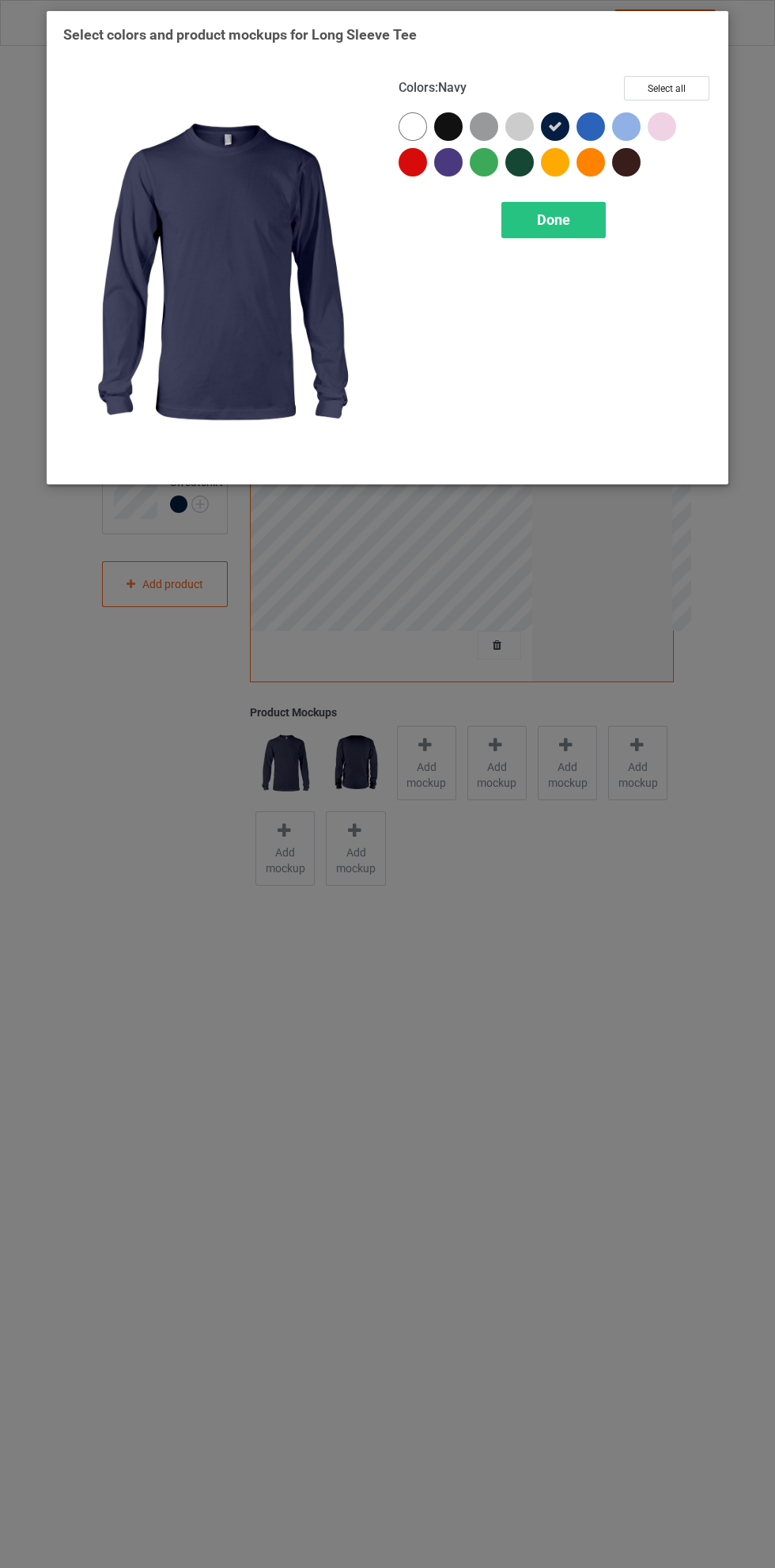
click at [424, 753] on div "Select colors and product mockups for Long Sleeve Tee Colors : Navy Select all …" at bounding box center [388, 784] width 775 height 1568
click at [435, 758] on div "Select colors and product mockups for Long Sleeve Tee Colors : Navy Select all …" at bounding box center [388, 784] width 775 height 1568
click at [481, 943] on div "Select colors and product mockups for Long Sleeve Tee Colors : Navy Select all …" at bounding box center [388, 784] width 775 height 1568
click at [415, 771] on div "Select colors and product mockups for Long Sleeve Tee Colors : Navy Select all …" at bounding box center [388, 784] width 775 height 1568
click at [567, 225] on span "Done" at bounding box center [553, 220] width 33 height 17
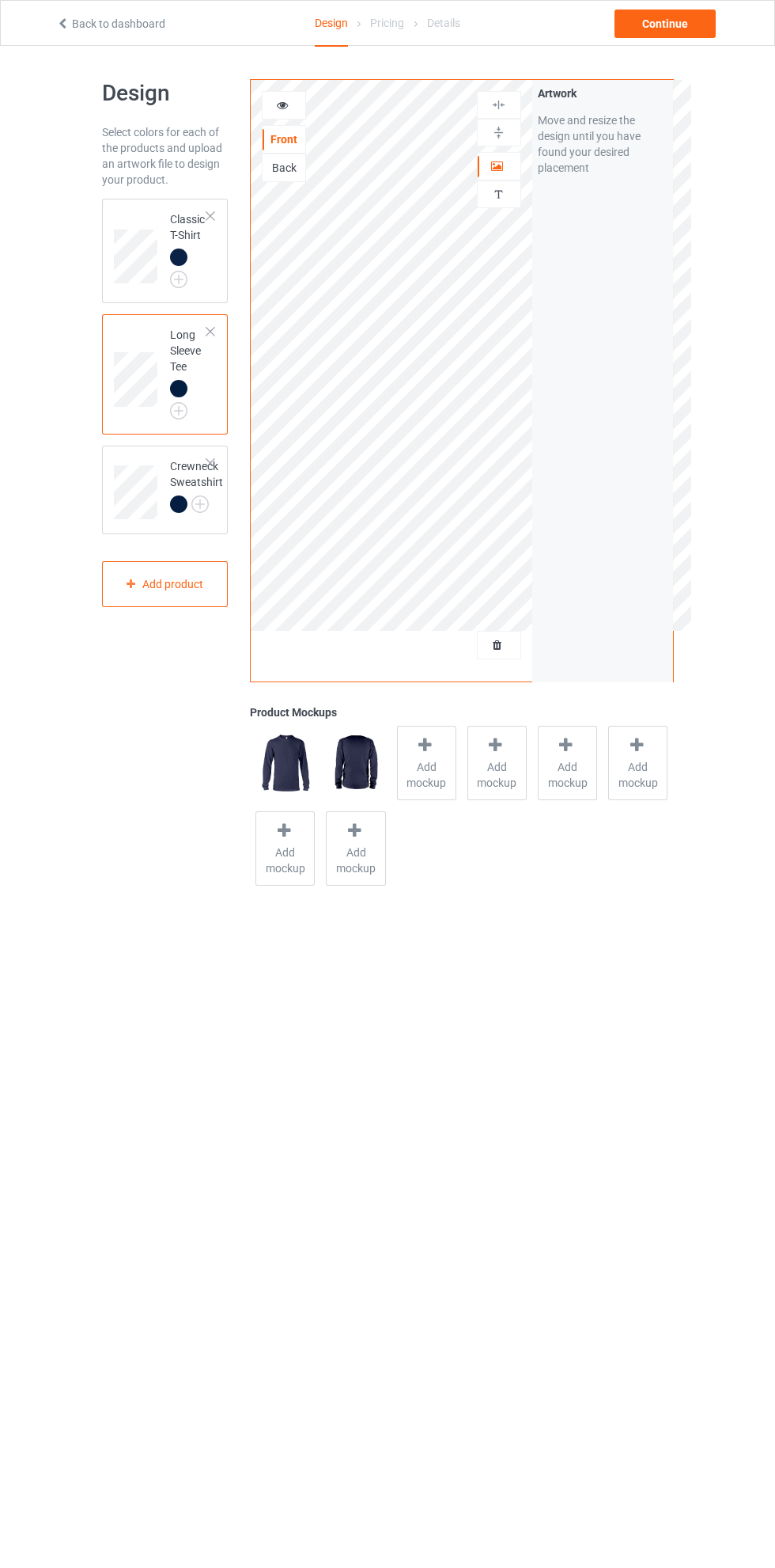
click at [418, 755] on div at bounding box center [426, 747] width 22 height 23
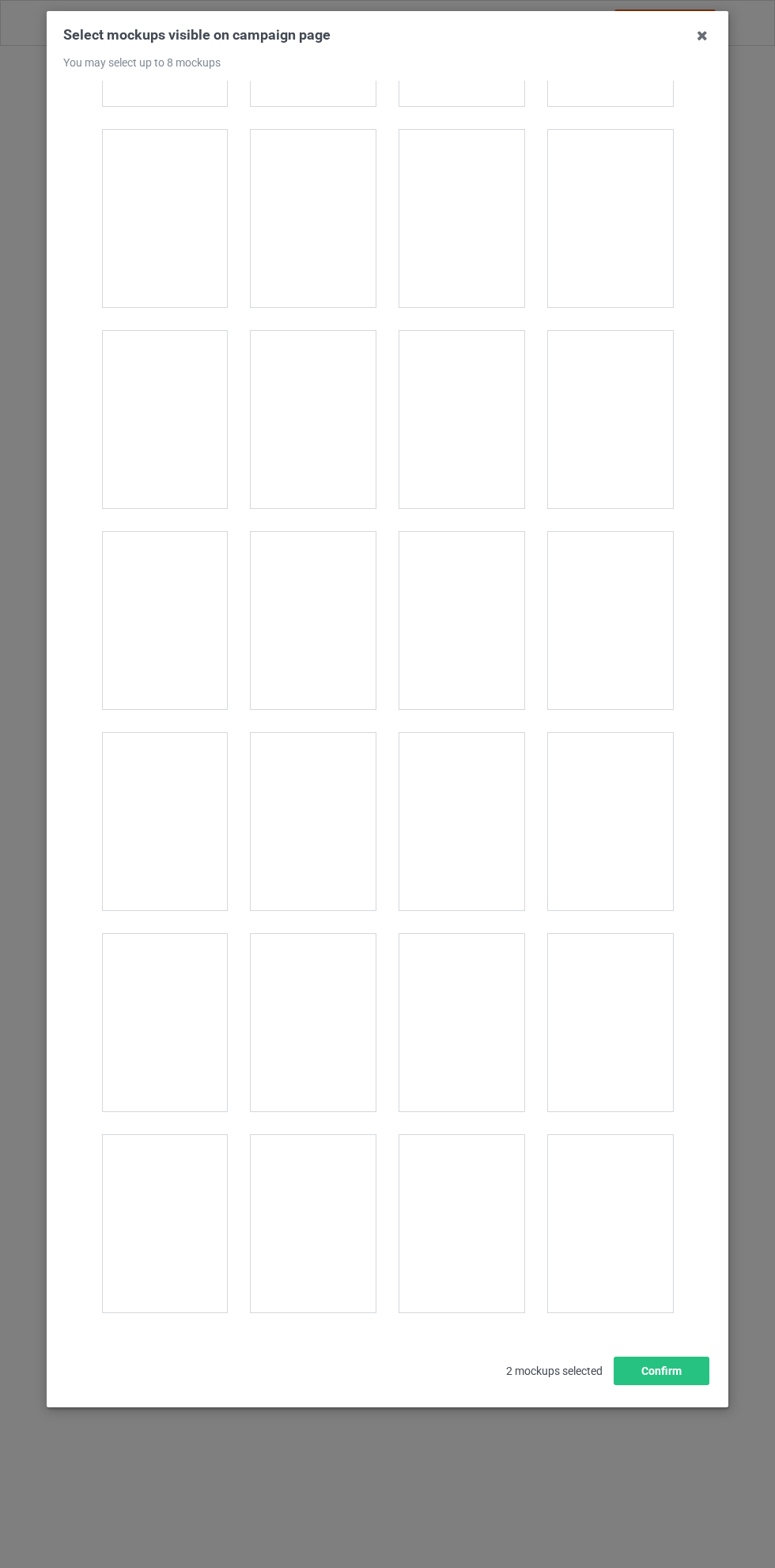
scroll to position [1771, 0]
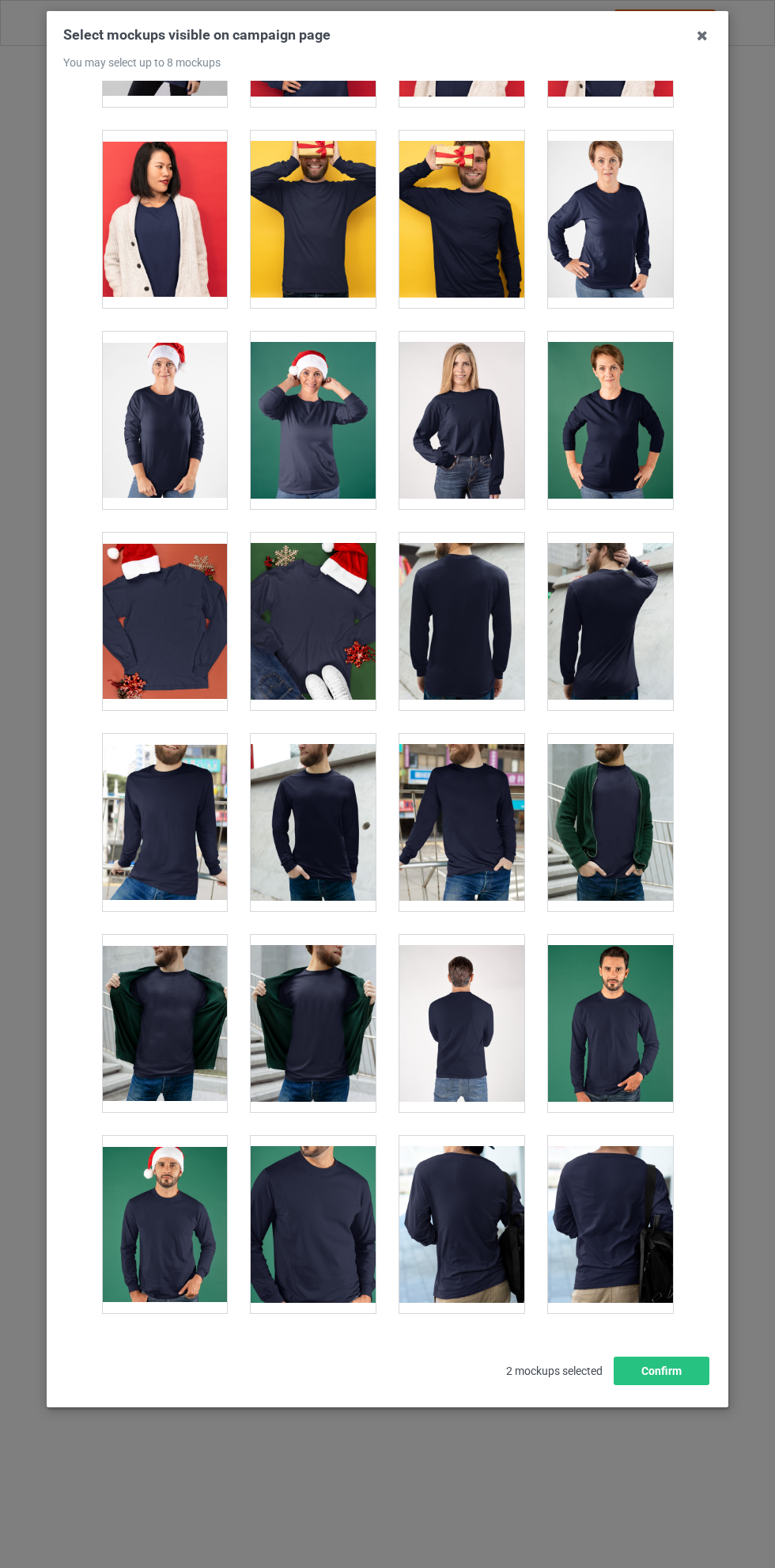
click at [480, 409] on div at bounding box center [461, 419] width 125 height 177
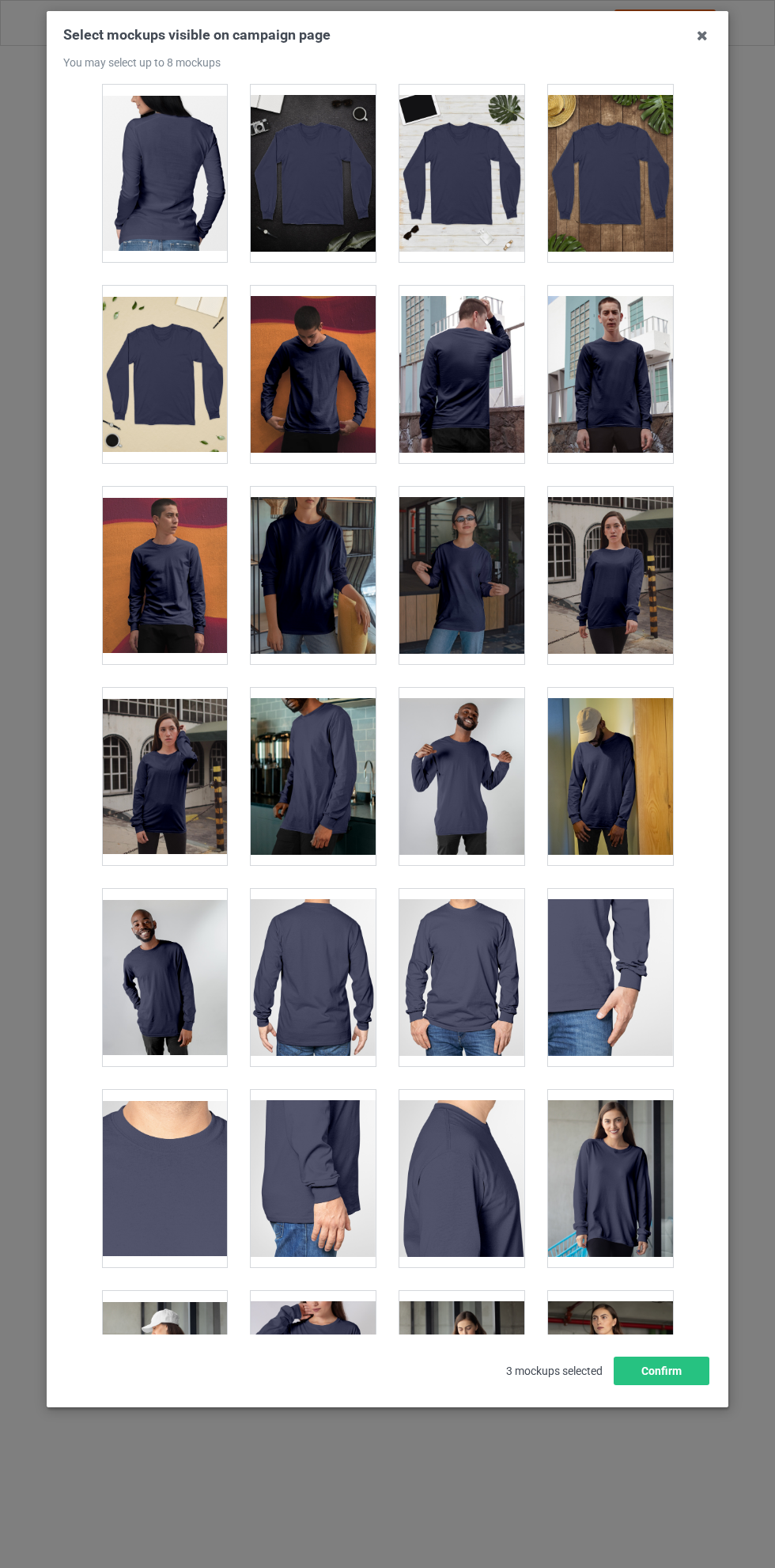
scroll to position [181, 0]
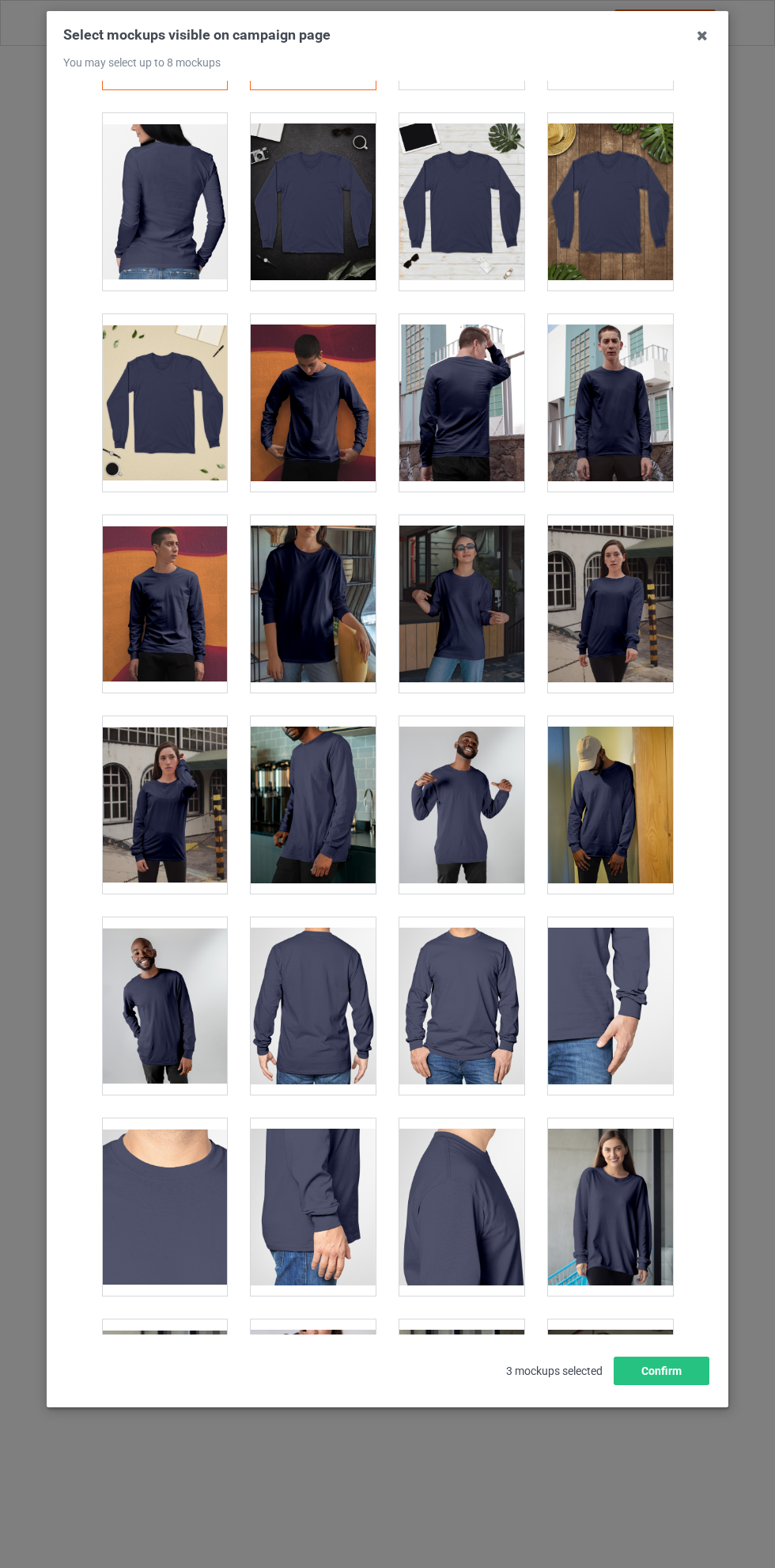
click at [288, 573] on div at bounding box center [313, 603] width 125 height 177
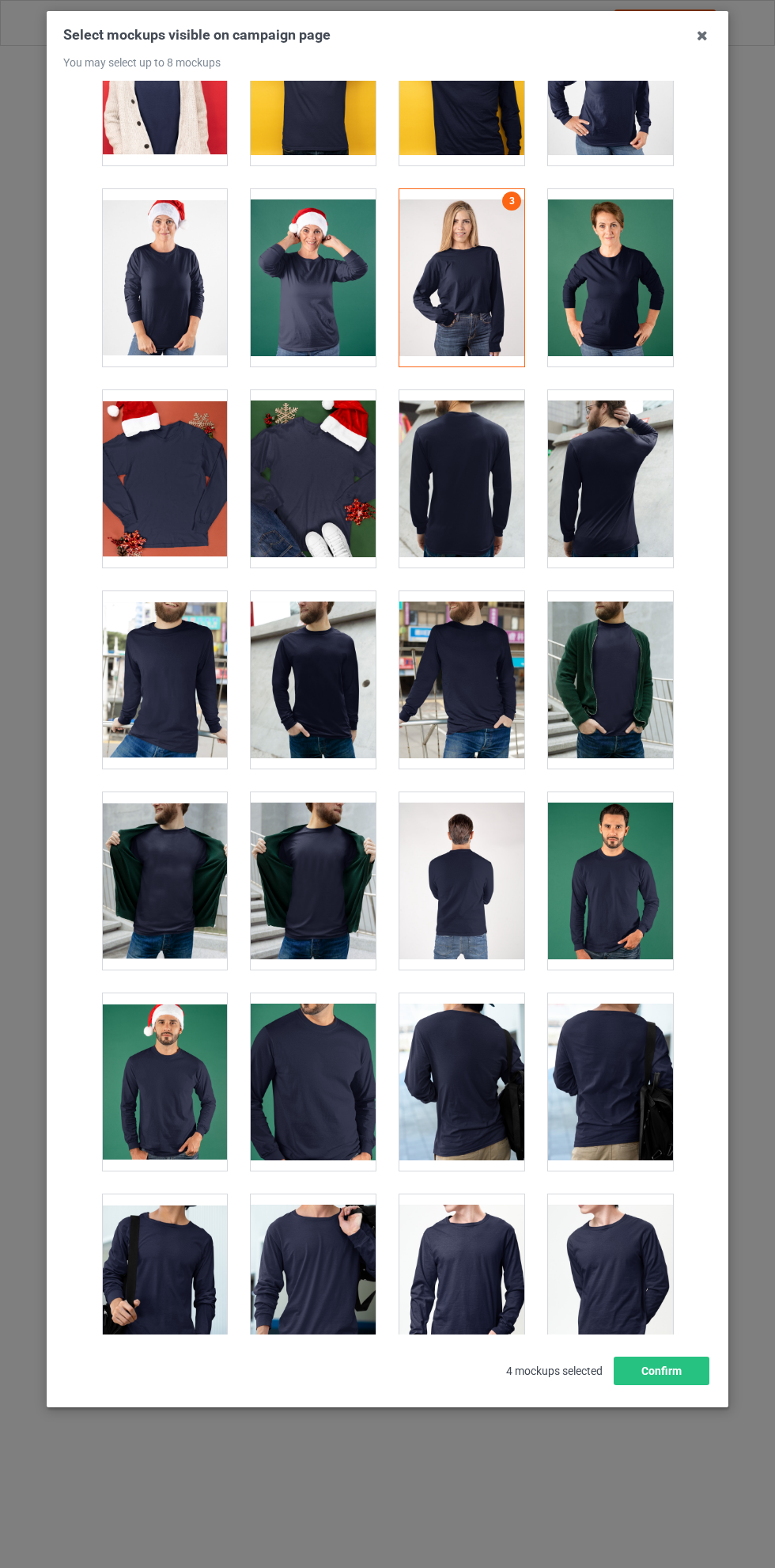
scroll to position [3473, 0]
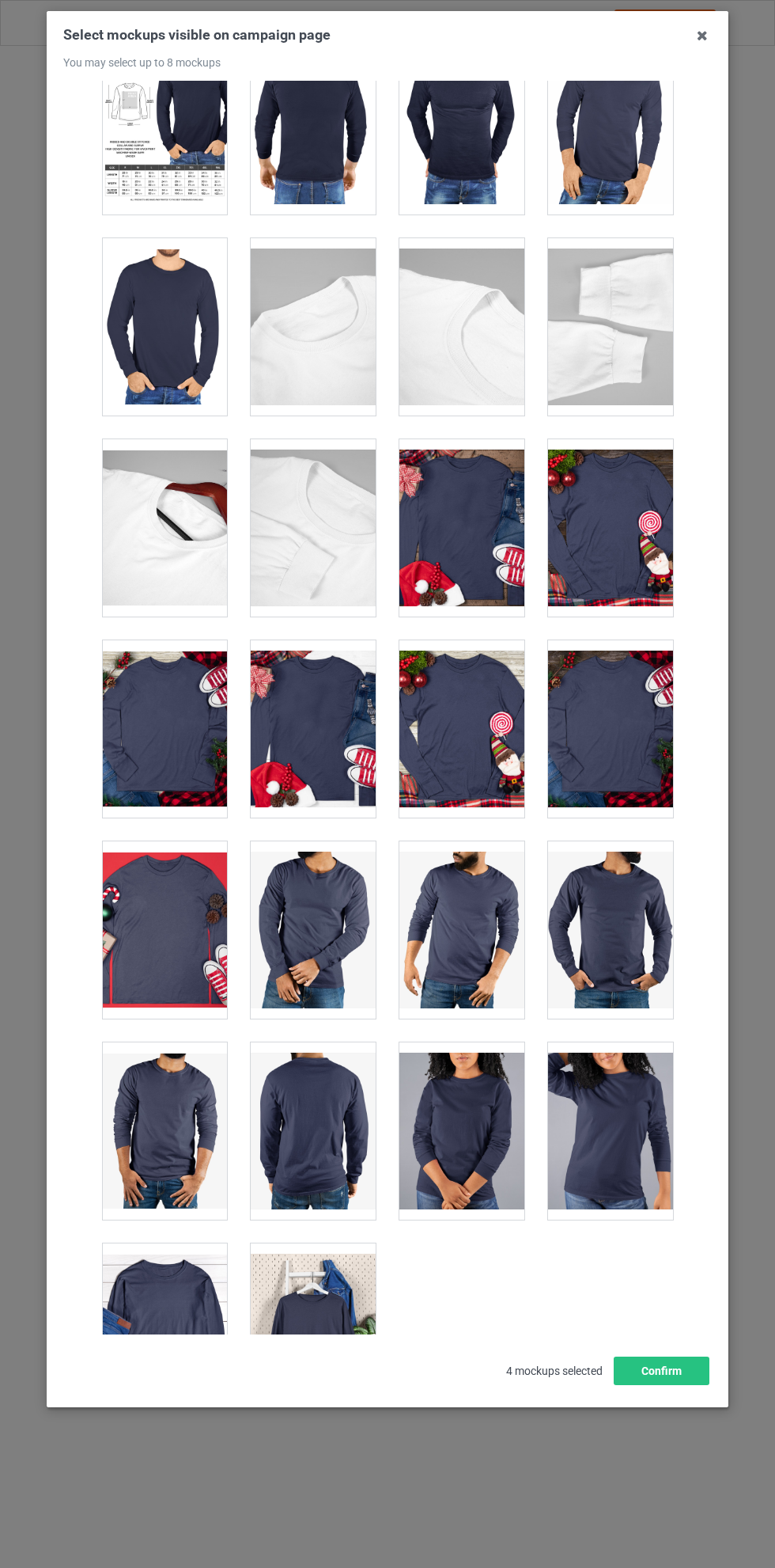
click at [584, 1132] on div at bounding box center [610, 1131] width 125 height 177
click at [428, 926] on div at bounding box center [461, 929] width 125 height 177
click at [674, 1385] on button "Confirm" at bounding box center [662, 1370] width 96 height 29
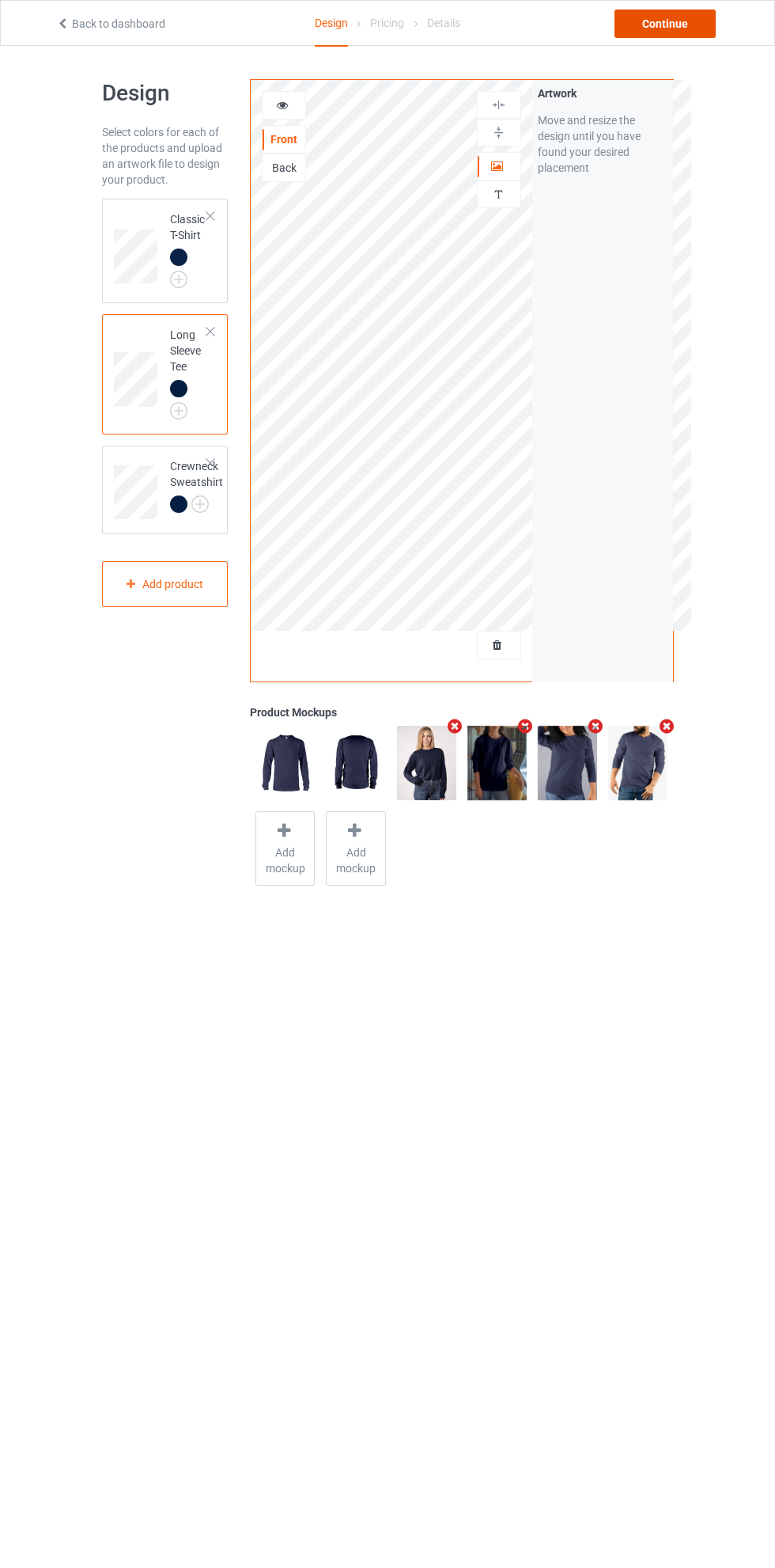
click at [690, 27] on div "Continue" at bounding box center [665, 24] width 101 height 29
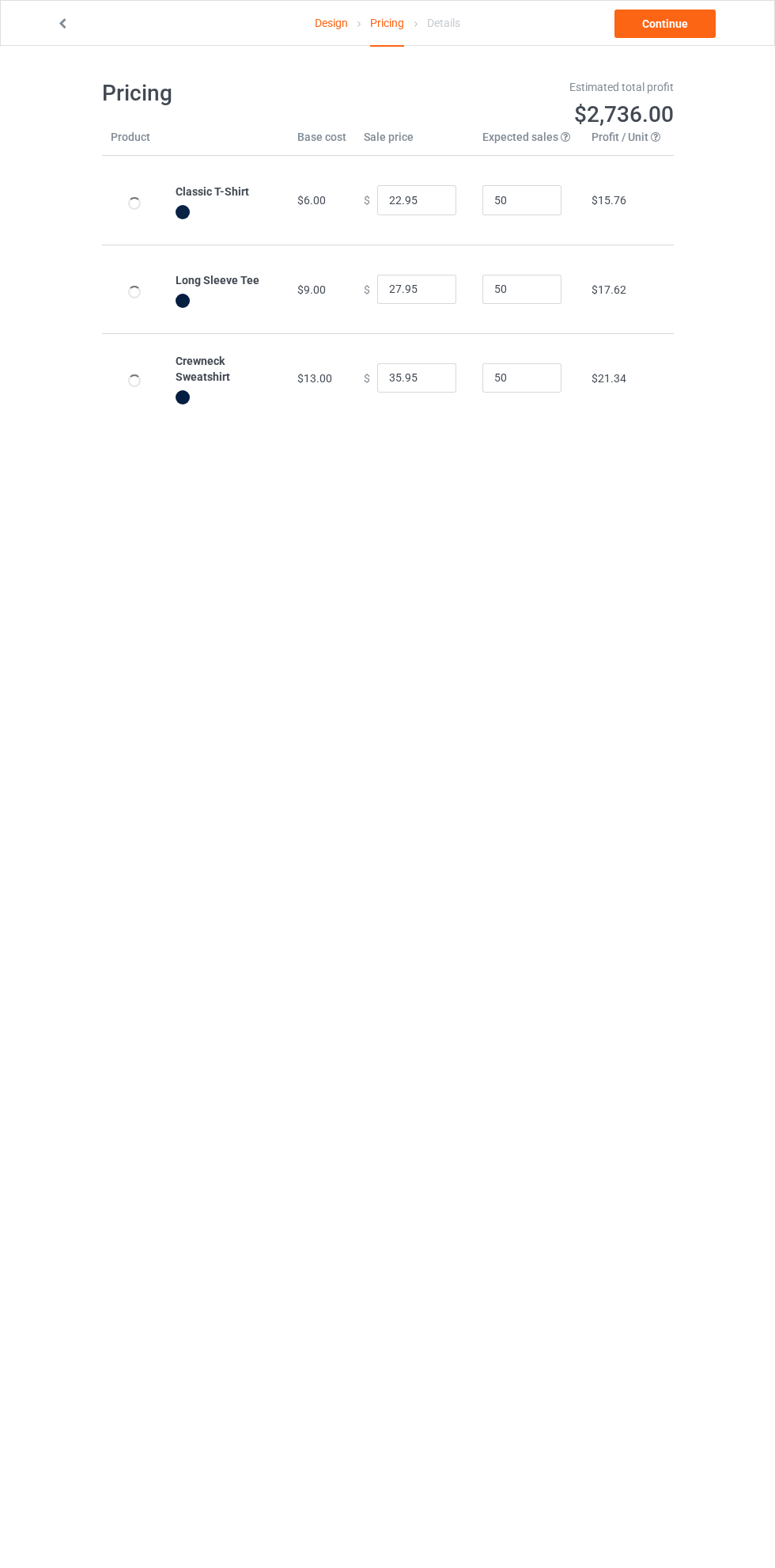
click at [690, 28] on link "Continue" at bounding box center [665, 24] width 101 height 29
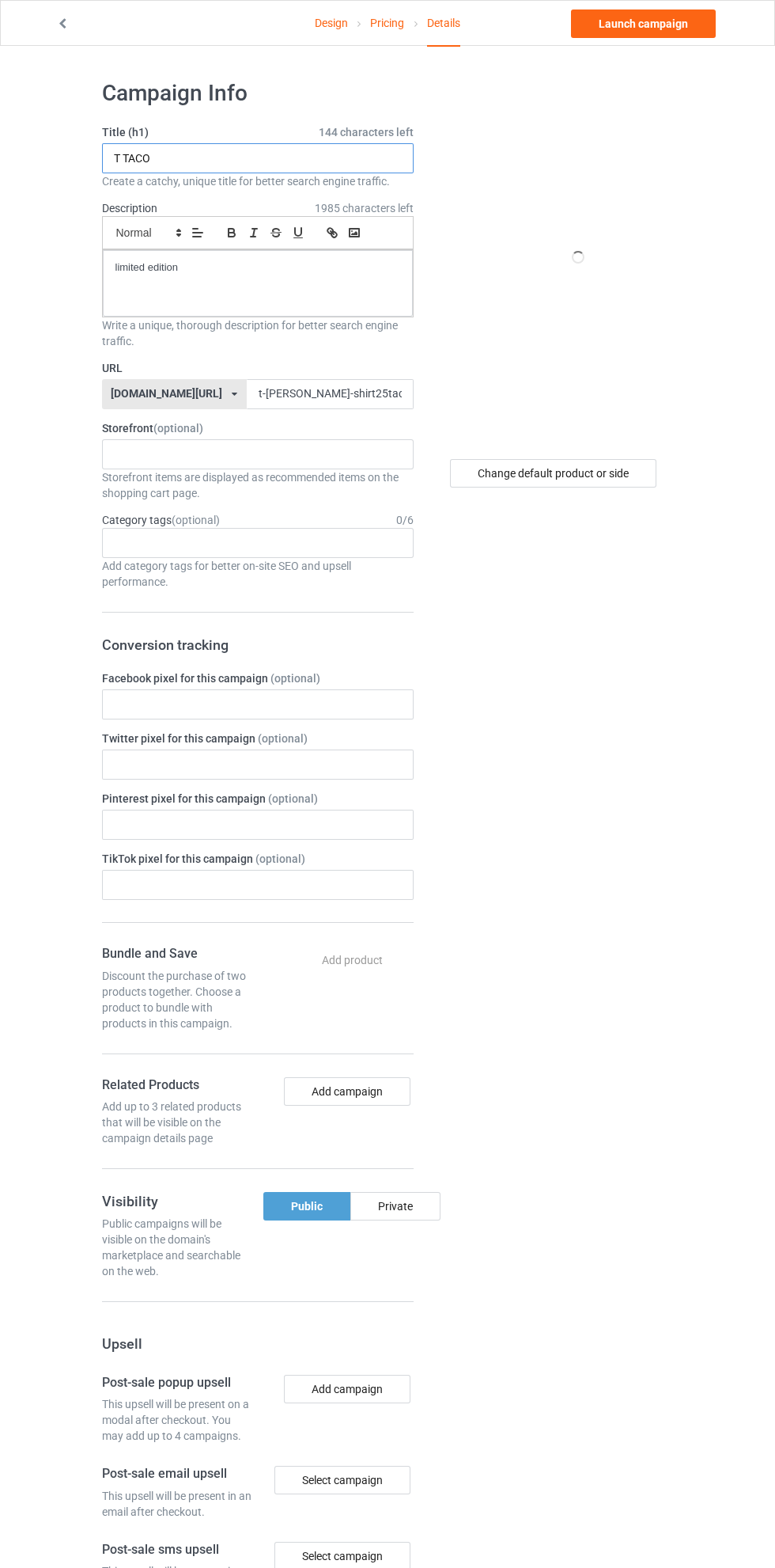
click at [318, 158] on input "T TACO" at bounding box center [258, 158] width 312 height 30
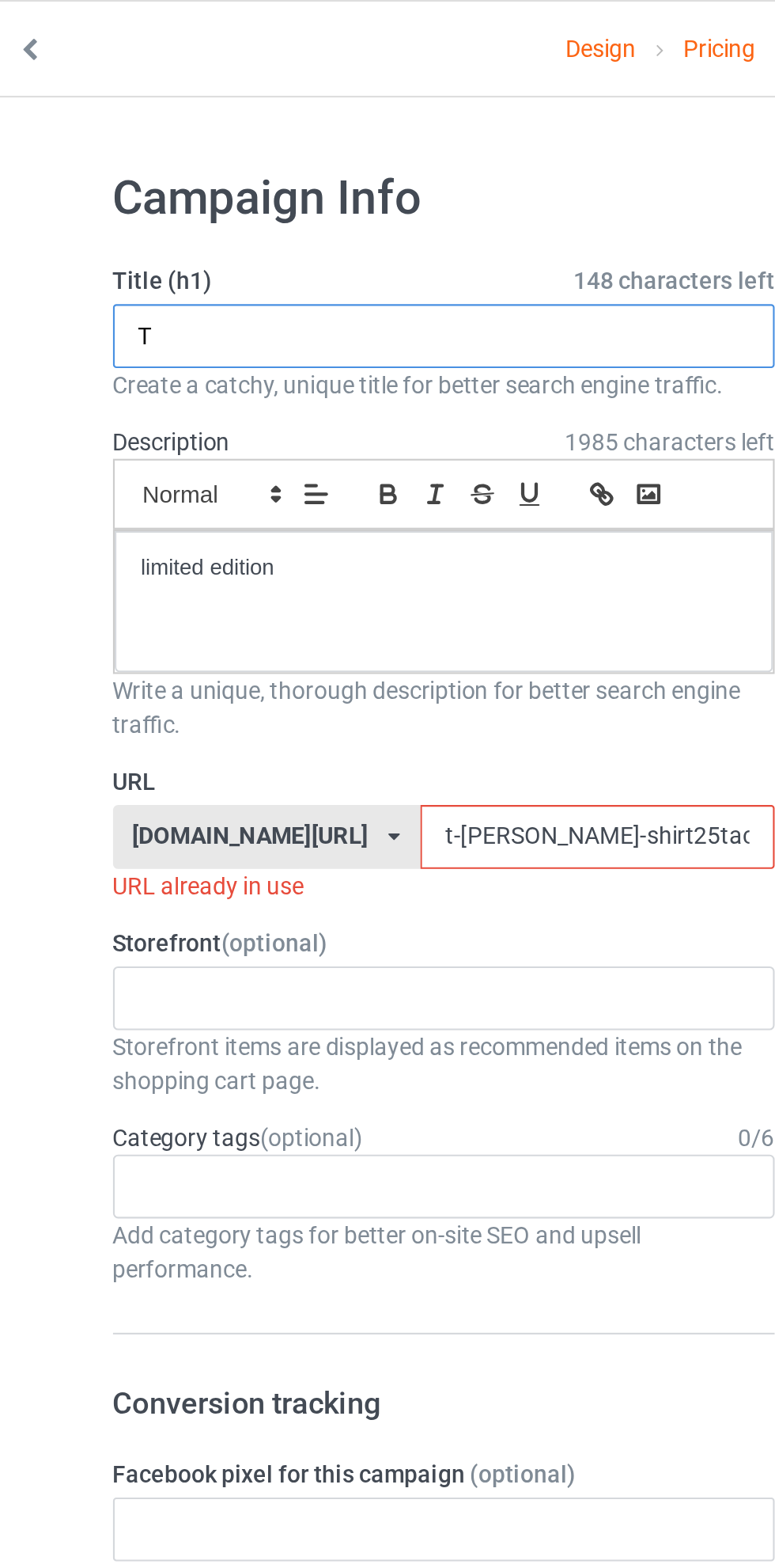
type input "T"
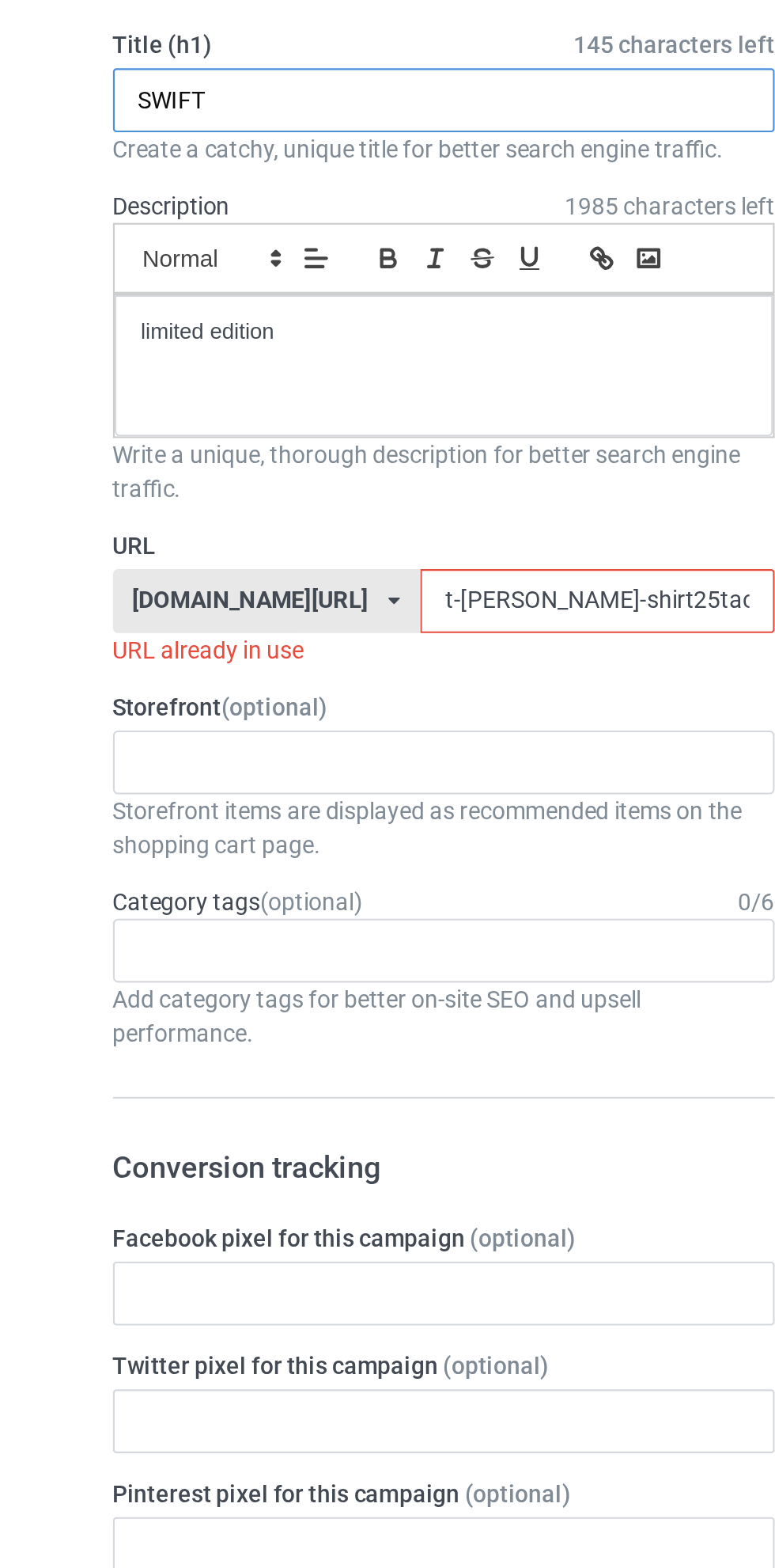
type input "SWIFT"
click at [291, 394] on input "t-[PERSON_NAME]-shirt25taco897jklo0" at bounding box center [330, 394] width 167 height 30
click at [303, 398] on input "t-[PERSON_NAME]-shirt25taco897jklo0" at bounding box center [330, 394] width 167 height 30
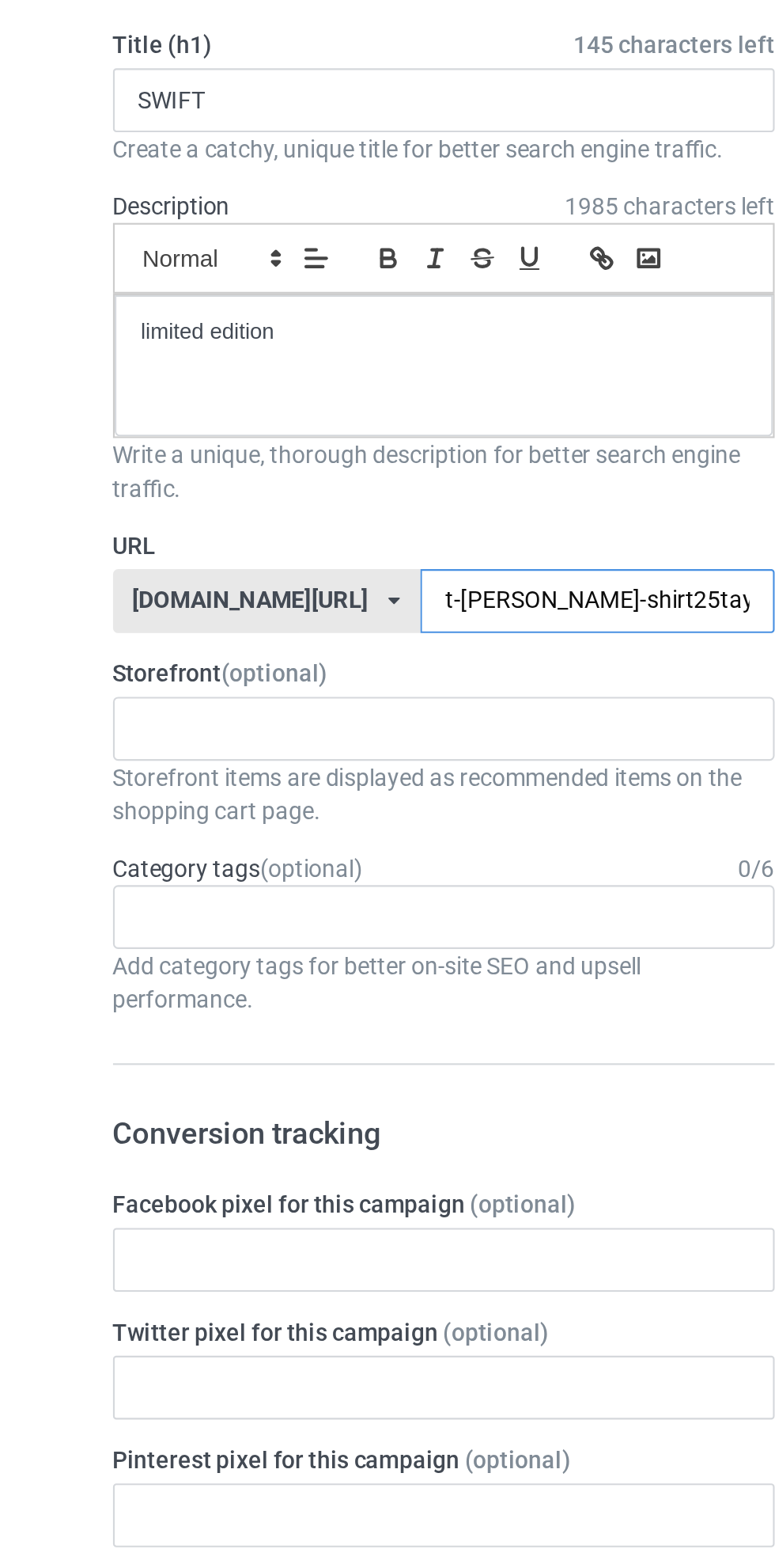
type input "t-[PERSON_NAME]-shirt25taylor897jklo0"
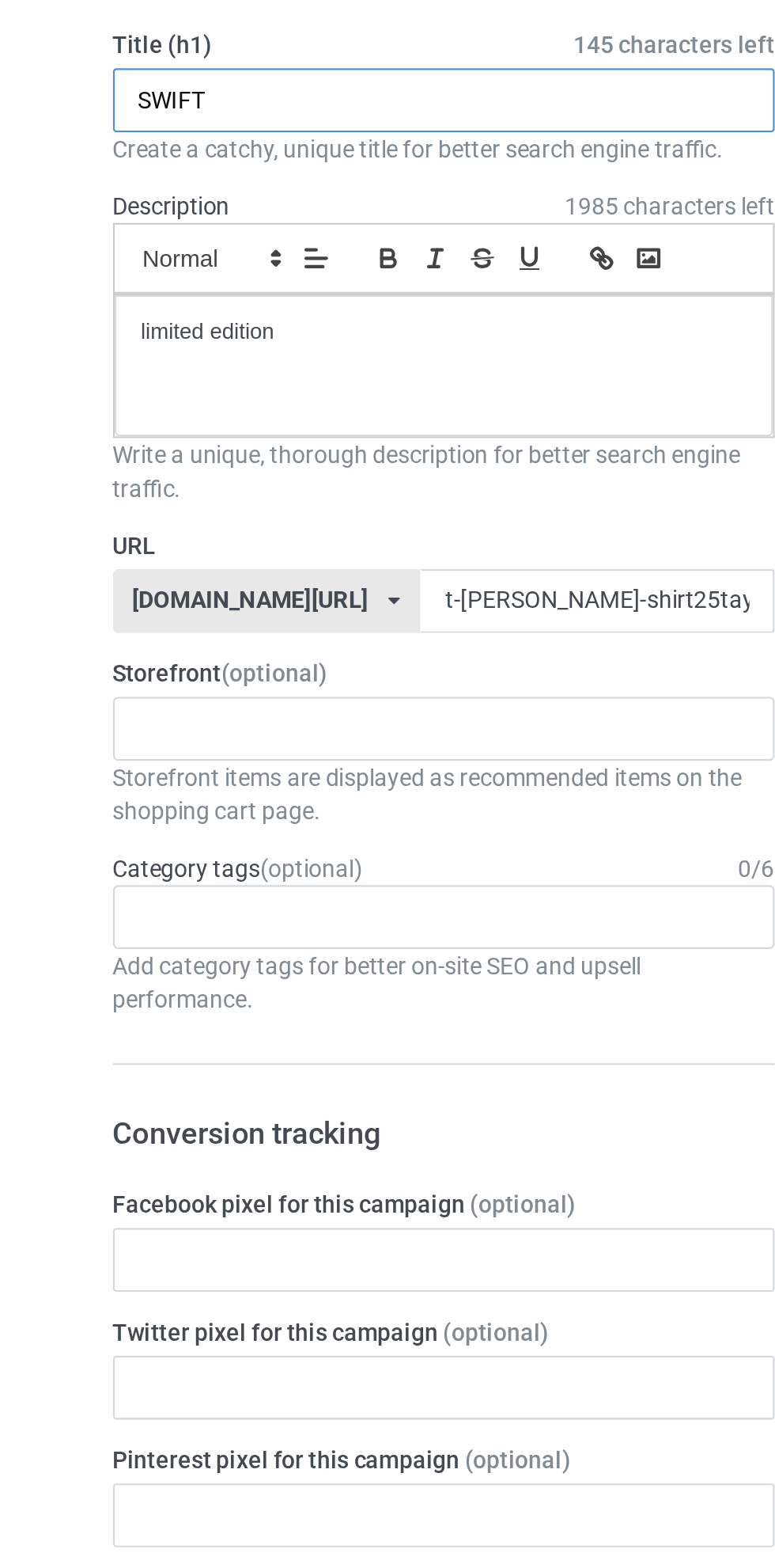
click at [251, 164] on input "SWIFT" at bounding box center [258, 158] width 312 height 30
type input "SWIFT SHIRT"
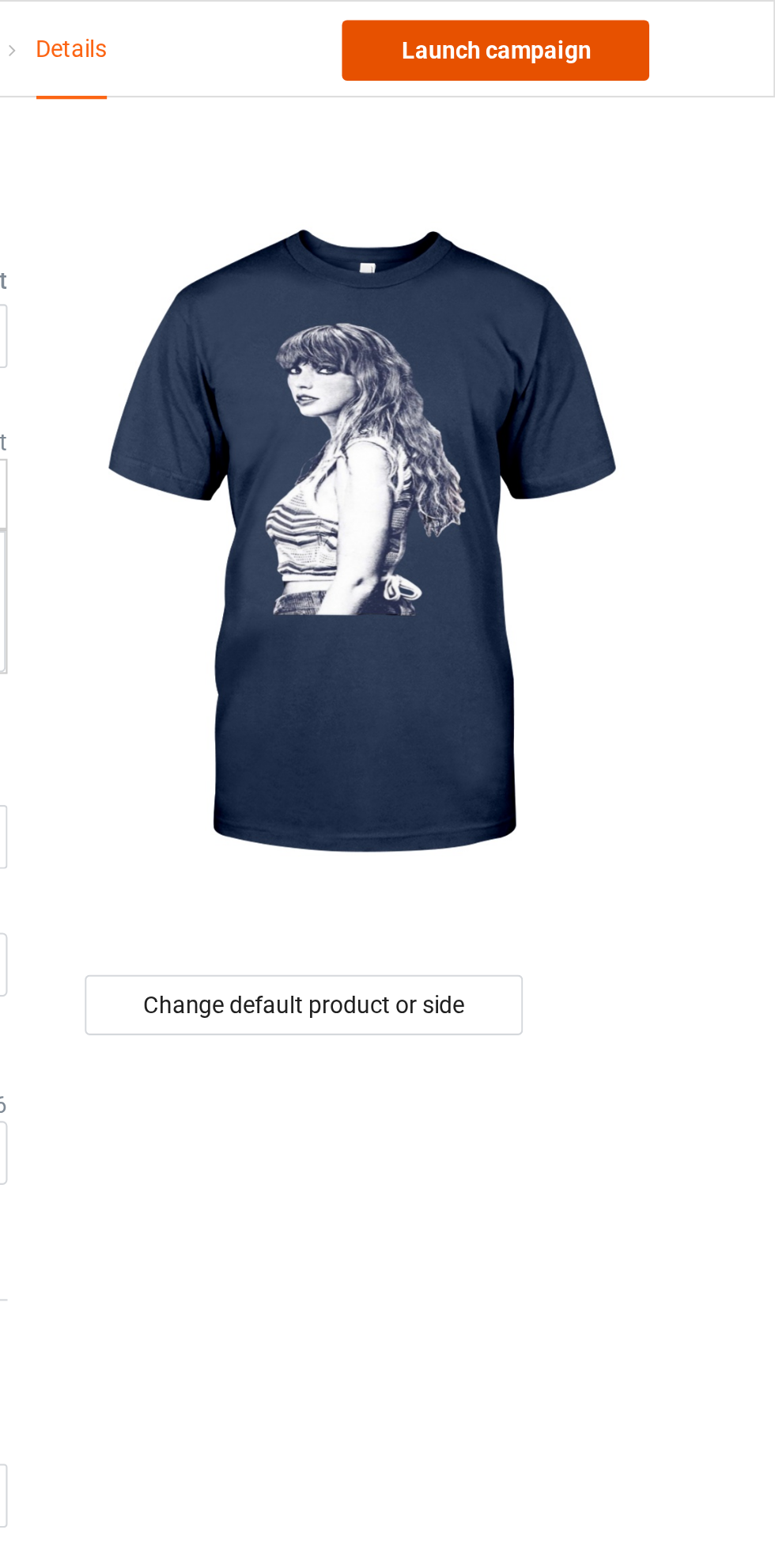
click at [672, 29] on link "Launch campaign" at bounding box center [643, 24] width 145 height 29
